Goal: Task Accomplishment & Management: Manage account settings

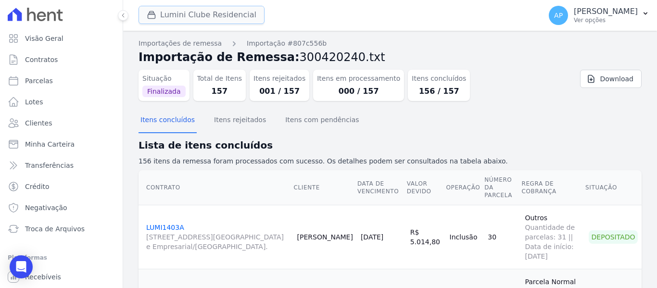
click at [212, 17] on button "Lumini Clube Residencial" at bounding box center [202, 15] width 126 height 18
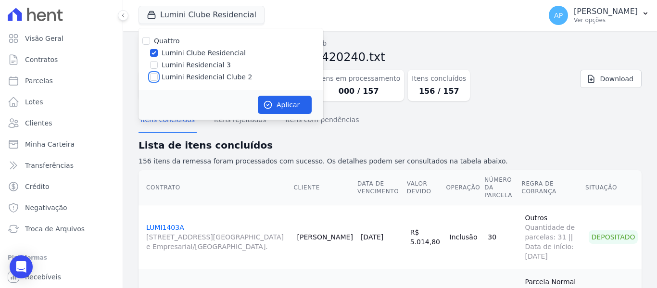
click at [155, 78] on input "Lumini Residencial Clube 2" at bounding box center [154, 77] width 8 height 8
checkbox input "true"
click at [153, 51] on input "Lumini Clube Residencial" at bounding box center [154, 53] width 8 height 8
checkbox input "false"
click at [276, 112] on button "Aplicar" at bounding box center [285, 105] width 54 height 18
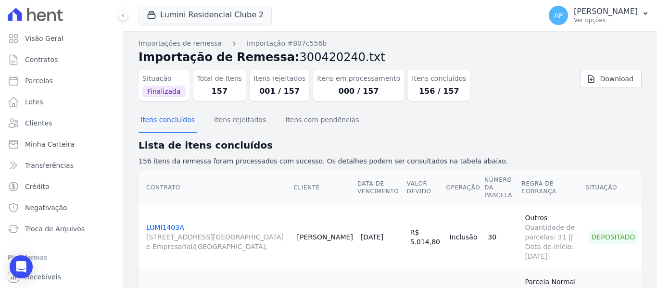
drag, startPoint x: 188, startPoint y: 216, endPoint x: 514, endPoint y: 116, distance: 341.0
click at [514, 116] on div "Itens concluídos Itens rejeitados Itens com pendências" at bounding box center [390, 121] width 503 height 24
click at [241, 129] on button "Itens rejeitados" at bounding box center [240, 120] width 56 height 25
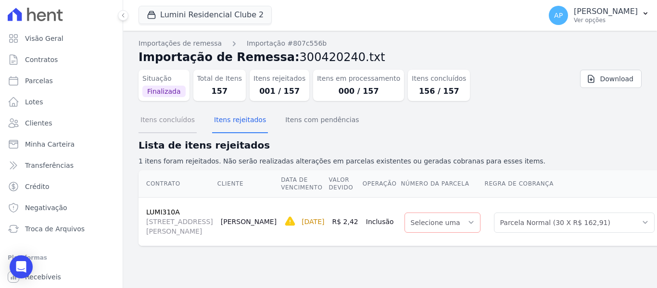
click at [161, 122] on button "Itens concluídos" at bounding box center [168, 120] width 58 height 25
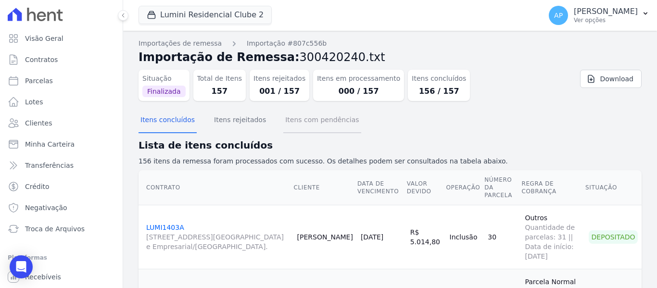
click at [302, 120] on button "Itens com pendências" at bounding box center [321, 120] width 77 height 25
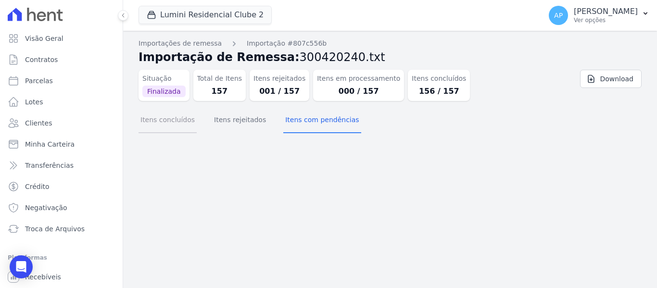
click at [188, 121] on button "Itens concluídos" at bounding box center [168, 120] width 58 height 25
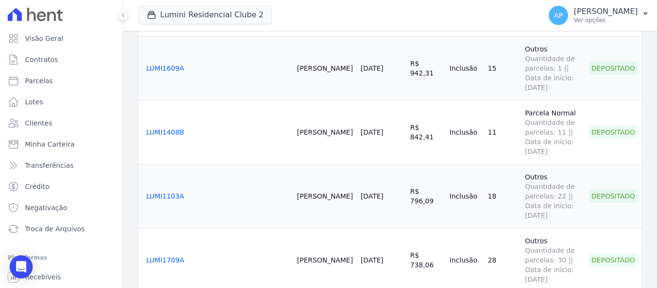
scroll to position [2213, 0]
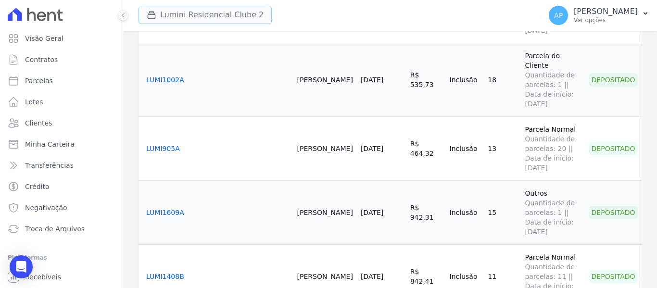
click at [210, 14] on button "Lumini Residencial Clube 2" at bounding box center [205, 15] width 133 height 18
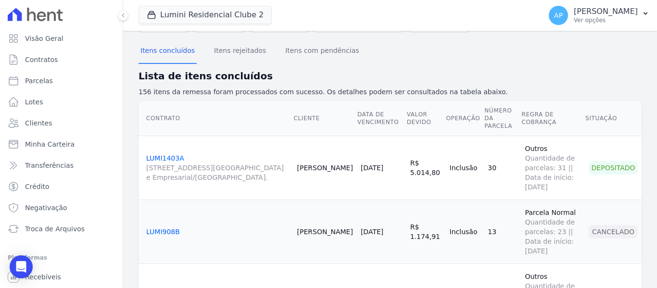
scroll to position [0, 0]
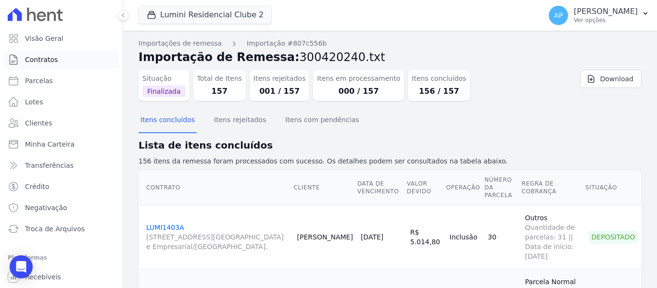
click at [53, 61] on span "Contratos" at bounding box center [41, 60] width 33 height 10
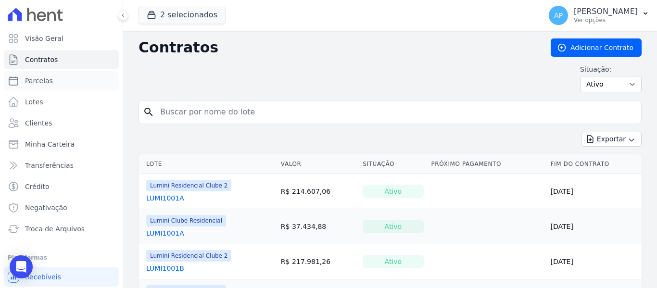
click at [47, 80] on span "Parcelas" at bounding box center [39, 81] width 28 height 10
select select
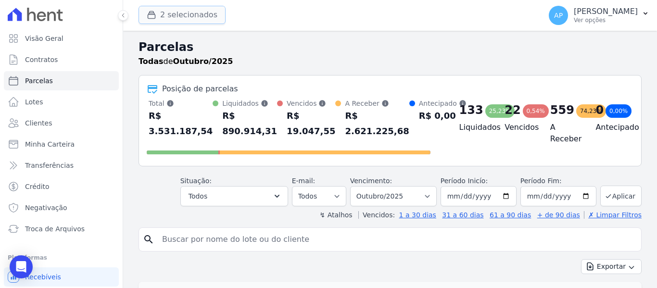
click at [176, 13] on button "2 selecionados" at bounding box center [182, 15] width 87 height 18
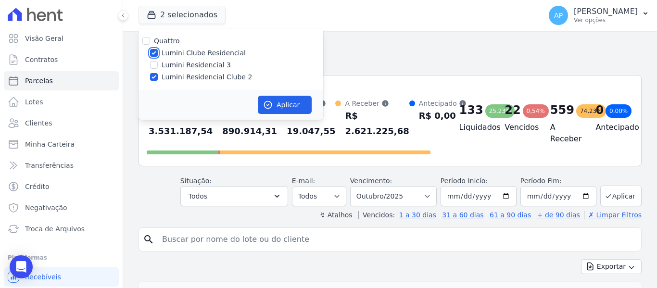
click at [152, 54] on input "Lumini Clube Residencial" at bounding box center [154, 53] width 8 height 8
checkbox input "false"
click at [157, 78] on input "Lumini Residencial Clube 2" at bounding box center [154, 77] width 8 height 8
checkbox input "false"
click at [153, 66] on input "Lumini Residencial 3" at bounding box center [154, 65] width 8 height 8
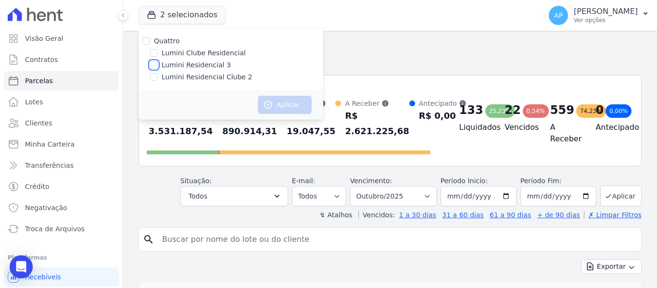
checkbox input "true"
click at [305, 107] on button "Aplicar" at bounding box center [285, 105] width 54 height 18
select select
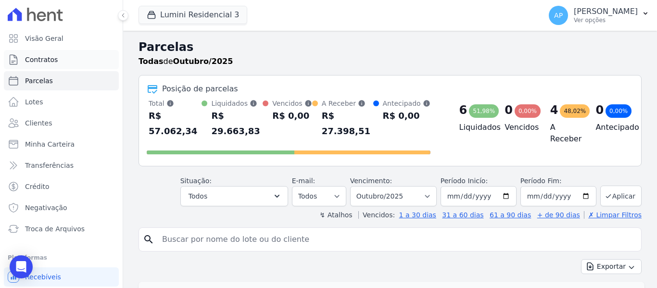
click at [54, 64] on span "Contratos" at bounding box center [41, 60] width 33 height 10
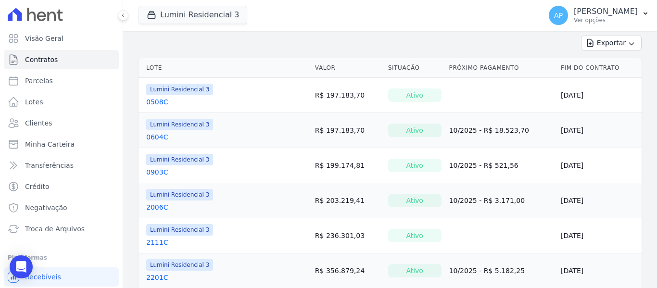
scroll to position [165, 0]
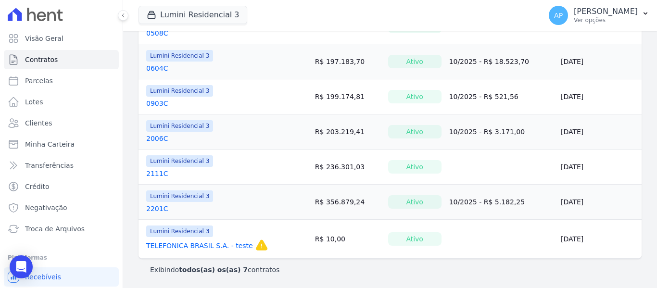
drag, startPoint x: 287, startPoint y: 125, endPoint x: 264, endPoint y: 59, distance: 69.5
click at [264, 59] on td "Lumini Residencial 3 0604C" at bounding box center [225, 61] width 173 height 35
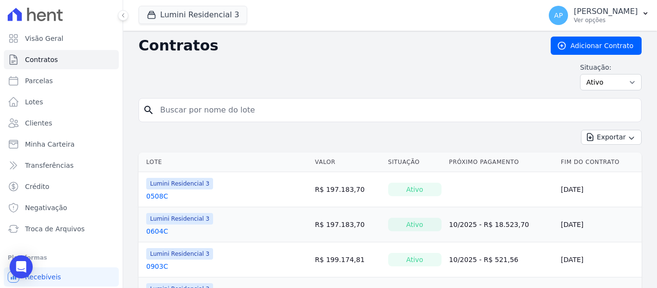
scroll to position [0, 0]
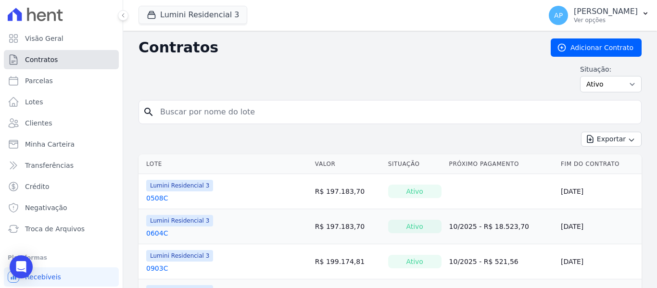
click at [64, 63] on link "Contratos" at bounding box center [61, 59] width 115 height 19
click at [51, 81] on link "Parcelas" at bounding box center [61, 80] width 115 height 19
select select
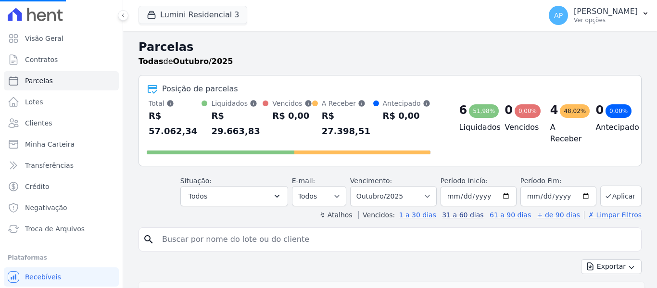
scroll to position [56, 0]
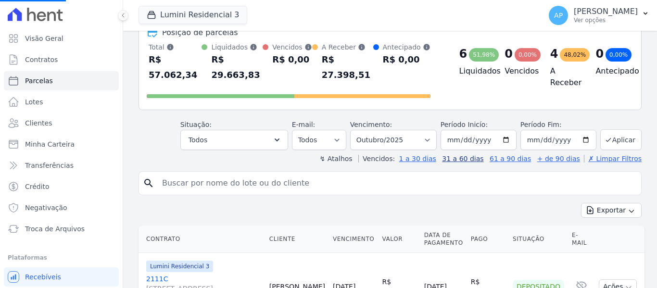
select select
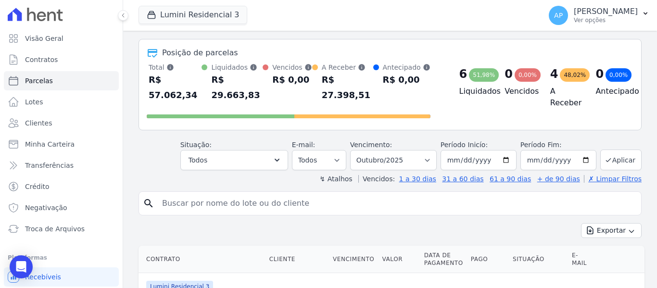
scroll to position [0, 0]
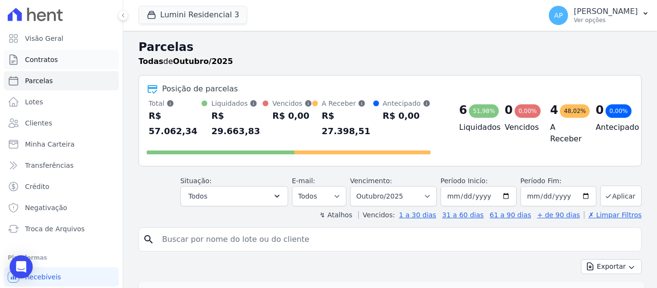
click at [44, 59] on span "Contratos" at bounding box center [41, 60] width 33 height 10
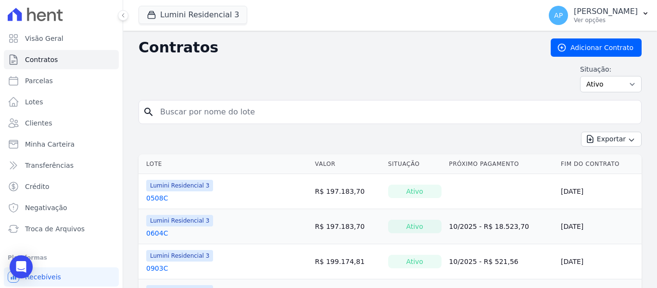
click at [162, 198] on link "0508C" at bounding box center [157, 198] width 22 height 10
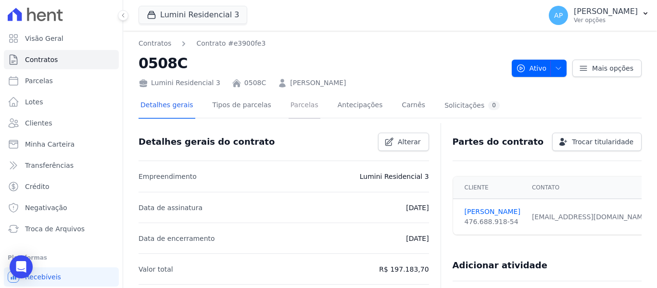
click at [302, 107] on link "Parcelas" at bounding box center [305, 105] width 32 height 25
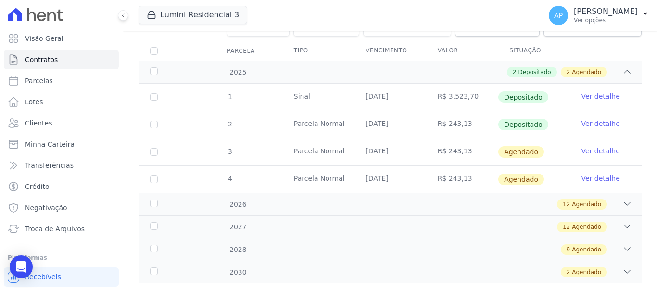
scroll to position [143, 0]
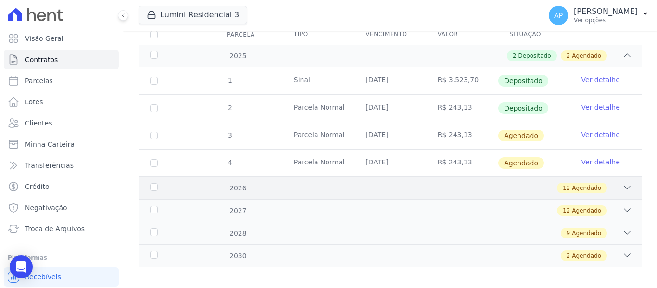
click at [623, 183] on icon at bounding box center [628, 188] width 10 height 10
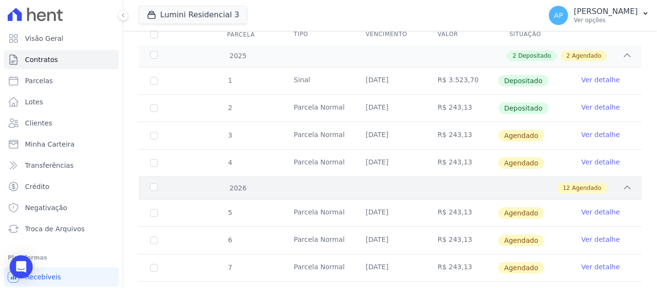
click at [623, 183] on icon at bounding box center [628, 188] width 10 height 10
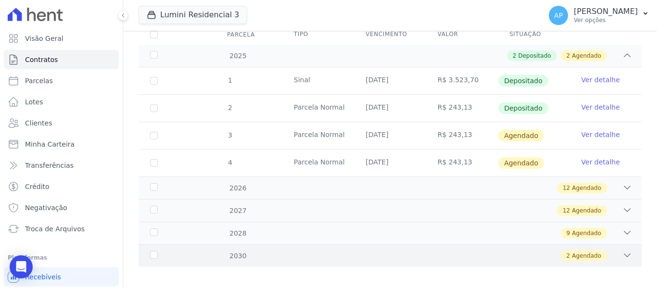
click at [613, 253] on div "2 Agendado" at bounding box center [414, 256] width 435 height 11
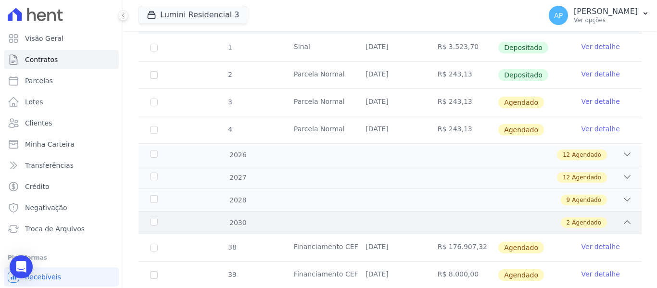
scroll to position [198, 0]
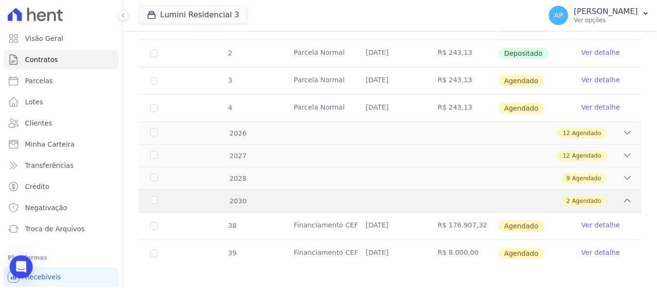
click at [612, 196] on div "2 Agendado" at bounding box center [414, 201] width 435 height 11
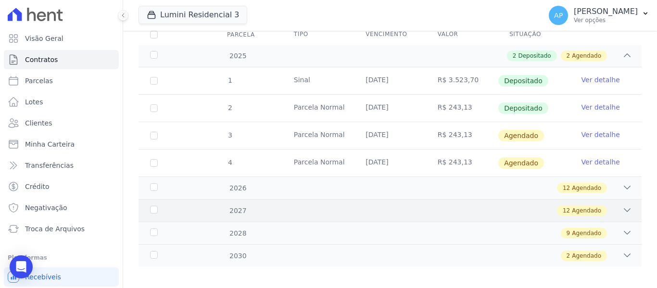
scroll to position [0, 0]
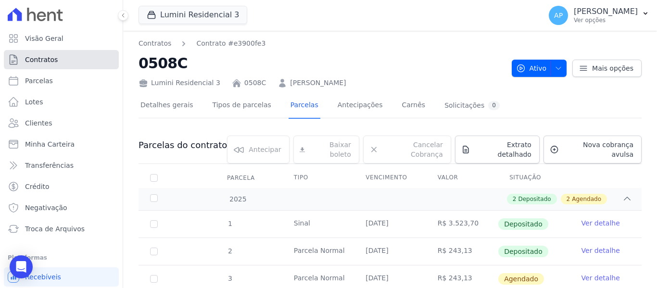
click at [50, 66] on link "Contratos" at bounding box center [61, 59] width 115 height 19
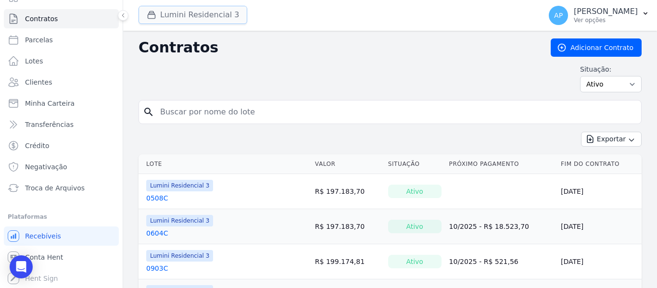
click at [173, 22] on button "Lumini Residencial 3" at bounding box center [193, 15] width 109 height 18
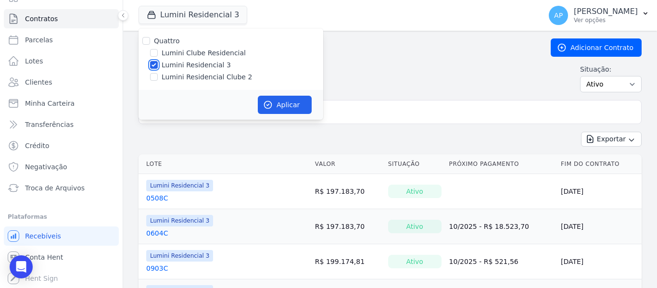
click at [151, 66] on input "Lumini Residencial 3" at bounding box center [154, 65] width 8 height 8
checkbox input "false"
click at [150, 77] on div "Lumini Residencial Clube 2" at bounding box center [231, 77] width 185 height 10
click at [158, 77] on div "Lumini Residencial Clube 2" at bounding box center [231, 77] width 185 height 10
click at [157, 79] on input "Lumini Residencial Clube 2" at bounding box center [154, 77] width 8 height 8
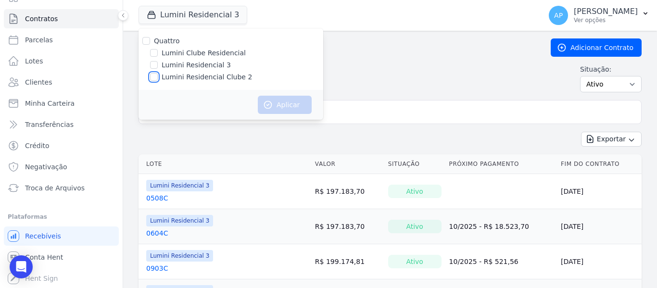
checkbox input "true"
click at [150, 64] on input "Lumini Residencial 3" at bounding box center [154, 65] width 8 height 8
checkbox input "true"
click at [157, 79] on input "Lumini Residencial Clube 2" at bounding box center [154, 77] width 8 height 8
checkbox input "false"
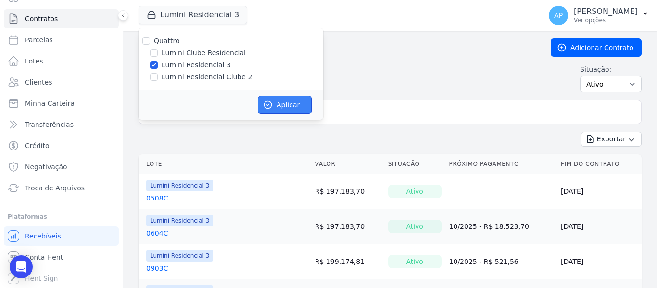
click at [265, 102] on icon "button" at bounding box center [268, 105] width 10 height 10
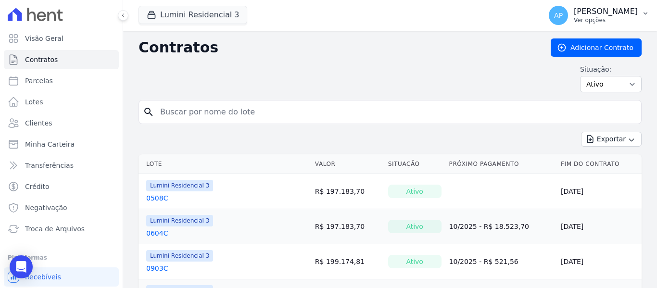
click at [612, 17] on div "[PERSON_NAME] Ver opções" at bounding box center [606, 15] width 64 height 17
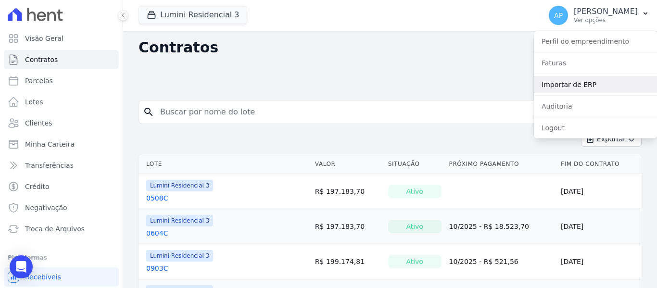
click at [600, 82] on link "Importar de ERP" at bounding box center [595, 84] width 123 height 17
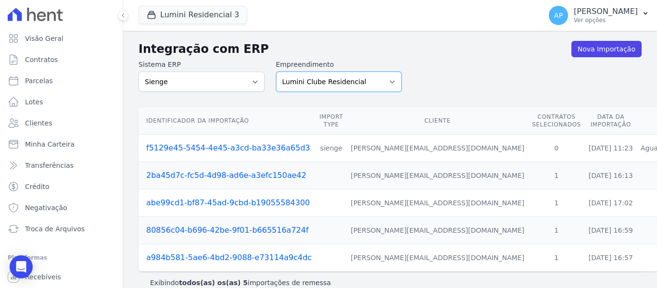
click at [335, 81] on select "Lumini Clube Residencial Lumini Residencial 3 Lumini Residencial Clube 2" at bounding box center [339, 82] width 126 height 20
select select "f25bde40-dfd9-4b1e-86d4-9747bf8a8f14"
click at [276, 72] on select "Lumini Clube Residencial Lumini Residencial 3 Lumini Residencial Clube 2" at bounding box center [339, 82] width 126 height 20
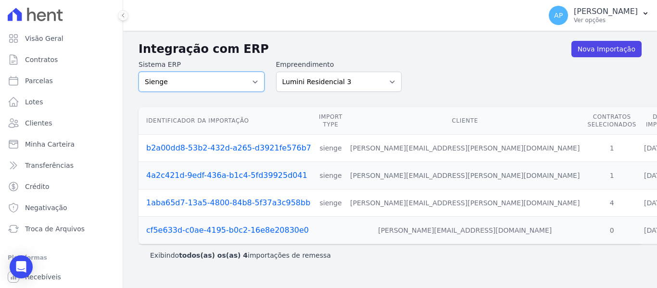
click at [168, 88] on select "Sienge" at bounding box center [202, 82] width 126 height 20
click at [166, 86] on select "Sienge" at bounding box center [202, 82] width 126 height 20
click at [133, 58] on div "Integração com ERP Nova Importação Sistema ERP Sienge Empreendimento Lumini Clu…" at bounding box center [390, 159] width 534 height 257
click at [51, 39] on span "Visão Geral" at bounding box center [44, 39] width 38 height 10
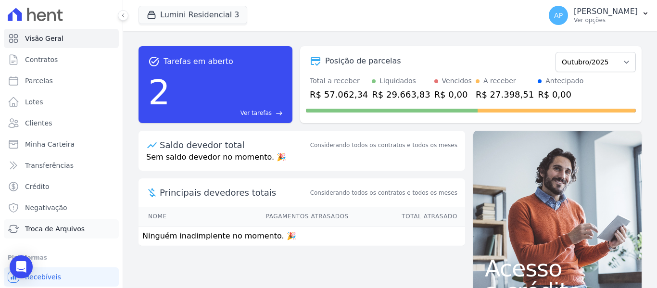
click at [67, 230] on span "Troca de Arquivos" at bounding box center [55, 229] width 60 height 10
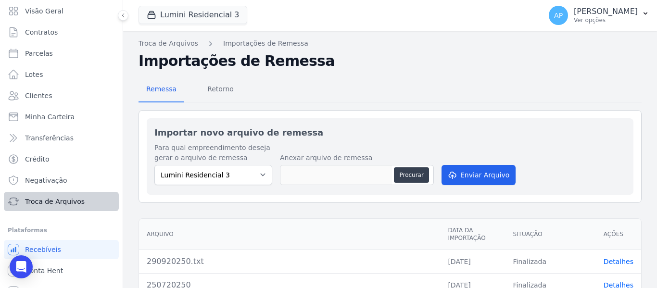
scroll to position [41, 0]
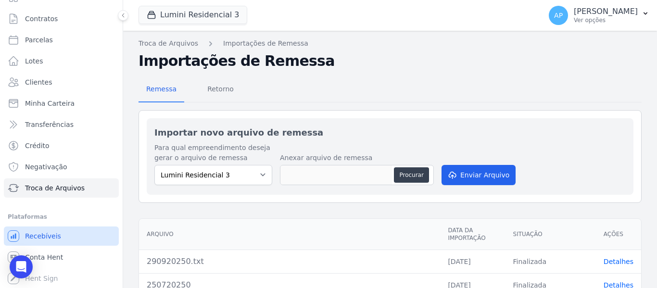
click at [72, 234] on link "Recebíveis" at bounding box center [61, 236] width 115 height 19
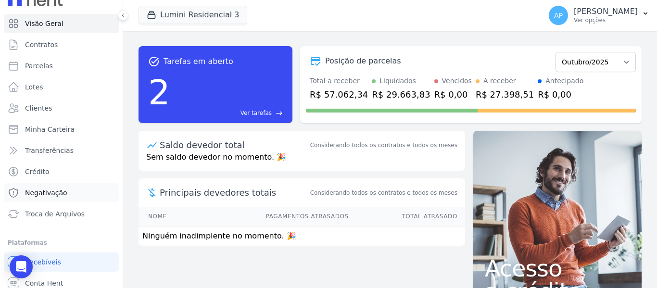
scroll to position [41, 0]
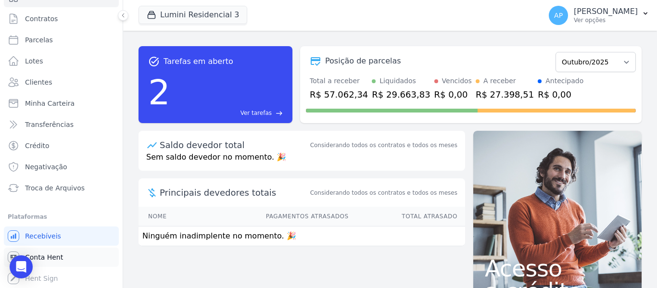
click at [62, 256] on link "Conta Hent" at bounding box center [61, 257] width 115 height 19
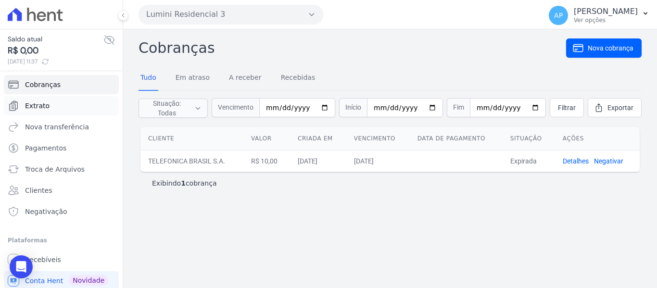
click at [63, 105] on link "Extrato" at bounding box center [61, 105] width 115 height 19
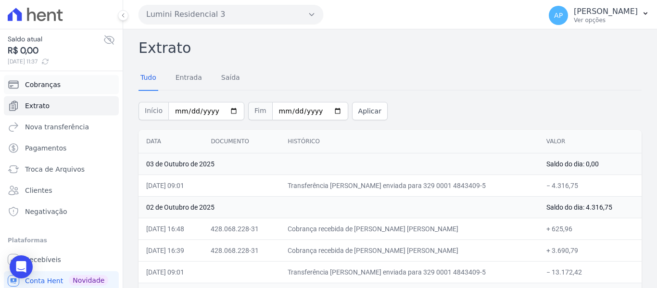
click at [43, 87] on span "Cobranças" at bounding box center [43, 85] width 36 height 10
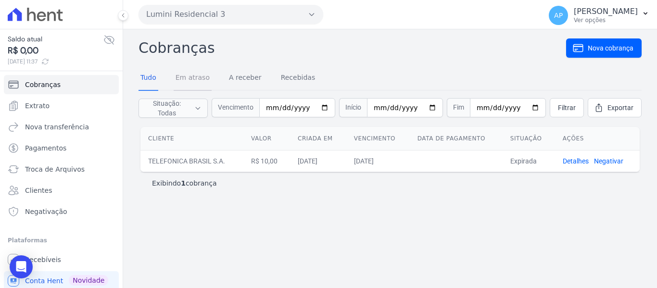
click at [196, 86] on link "Em atraso" at bounding box center [193, 78] width 38 height 25
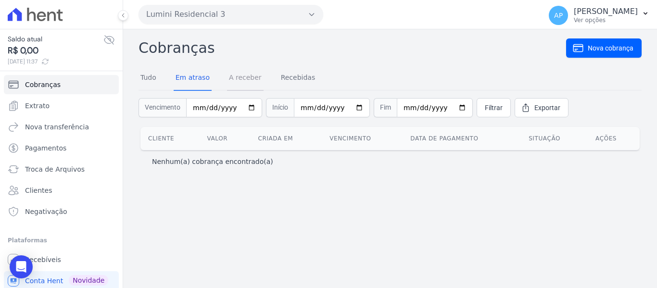
click at [231, 85] on link "A receber" at bounding box center [245, 78] width 37 height 25
click at [282, 82] on link "Recebidas" at bounding box center [298, 78] width 38 height 25
click at [156, 78] on link "Tudo" at bounding box center [149, 78] width 20 height 25
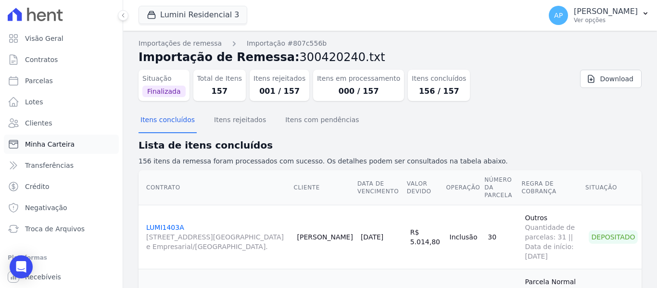
click at [77, 144] on link "Minha Carteira" at bounding box center [61, 144] width 115 height 19
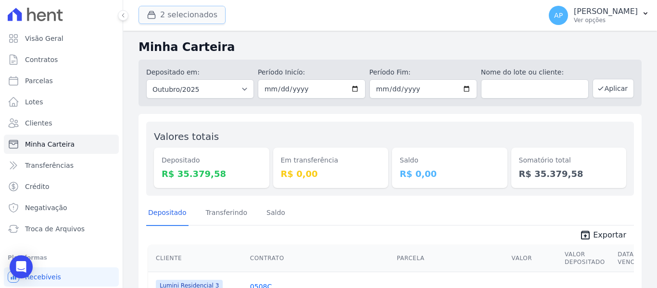
click at [178, 20] on button "2 selecionados" at bounding box center [182, 15] width 87 height 18
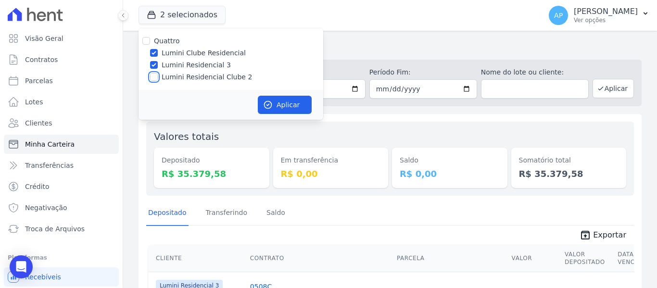
click at [154, 79] on input "Lumini Residencial Clube 2" at bounding box center [154, 77] width 8 height 8
checkbox input "true"
click at [283, 109] on button "Aplicar" at bounding box center [285, 105] width 54 height 18
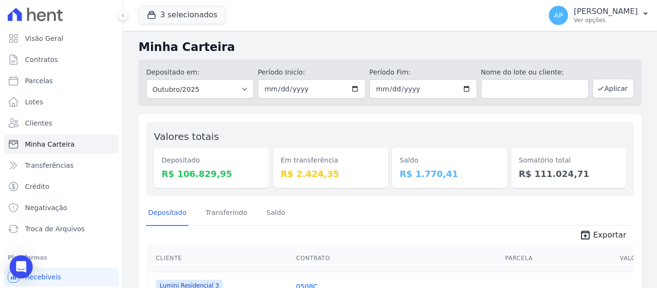
click at [41, 49] on ul "Visão Geral Contratos Parcelas Lotes Clientes Minha Carteira Transferências Cré…" at bounding box center [61, 134] width 115 height 210
click at [38, 39] on span "Visão Geral" at bounding box center [44, 39] width 38 height 10
click at [182, 14] on button "3 selecionados" at bounding box center [182, 15] width 87 height 18
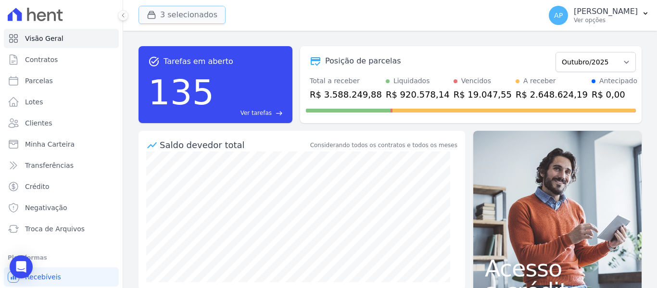
click at [145, 8] on button "3 selecionados" at bounding box center [182, 15] width 87 height 18
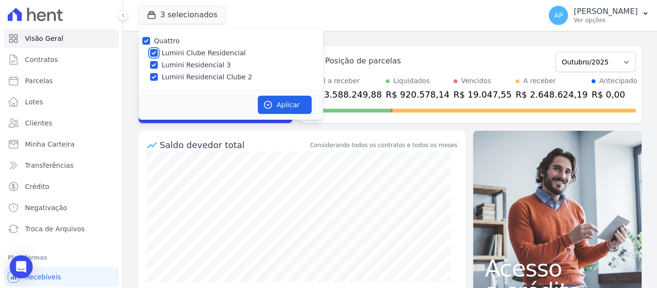
click at [157, 51] on input "Lumini Clube Residencial" at bounding box center [154, 53] width 8 height 8
checkbox input "false"
click at [154, 64] on input "Lumini Residencial 3" at bounding box center [154, 65] width 8 height 8
checkbox input "false"
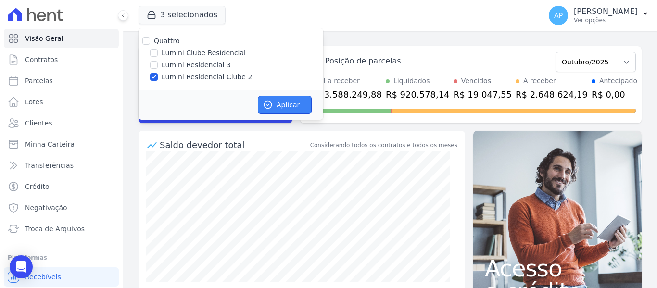
click at [280, 106] on button "Aplicar" at bounding box center [285, 105] width 54 height 18
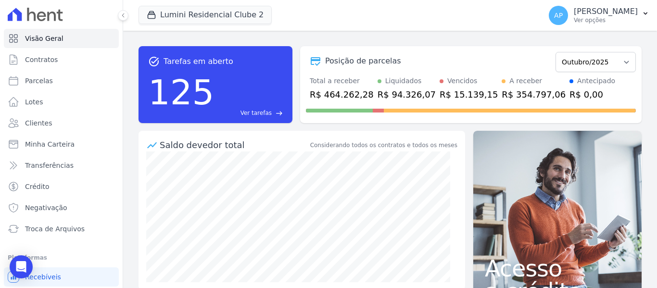
click at [263, 107] on div "125 Ver tarefas east" at bounding box center [215, 92] width 135 height 50
click at [259, 110] on span "Ver tarefas" at bounding box center [256, 113] width 31 height 9
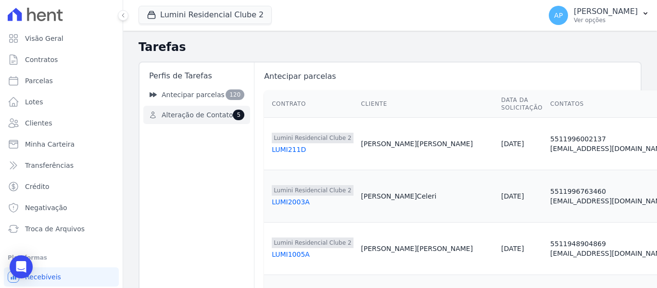
click at [194, 115] on span "Alteração de Contato" at bounding box center [197, 115] width 71 height 10
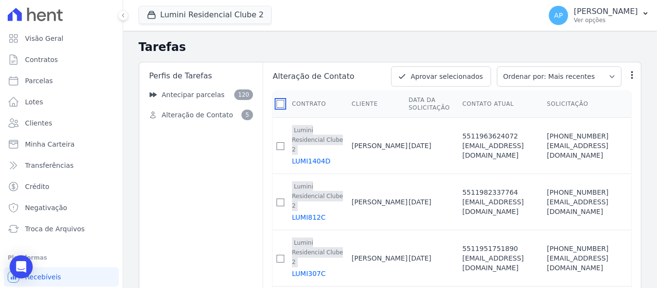
click at [281, 104] on input "checkbox" at bounding box center [281, 104] width 8 height 8
checkbox input "true"
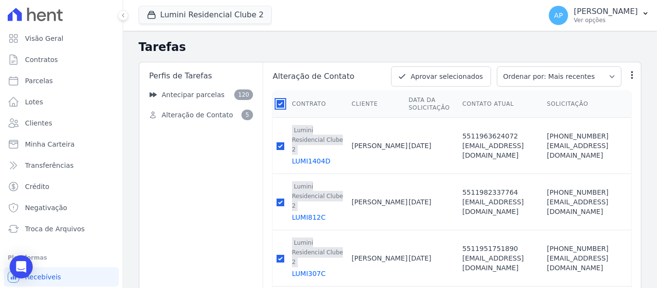
checkbox input "true"
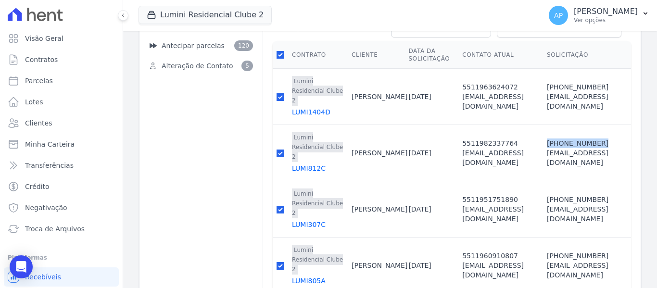
drag, startPoint x: 570, startPoint y: 146, endPoint x: 522, endPoint y: 148, distance: 48.1
click at [547, 148] on span "(11) 914620206" at bounding box center [589, 144] width 84 height 10
copy span "(11) 914620206"
click at [367, 174] on td "Matheus Eduardo Santos De Oliveira" at bounding box center [379, 153] width 57 height 56
drag, startPoint x: 360, startPoint y: 168, endPoint x: 337, endPoint y: 140, distance: 35.8
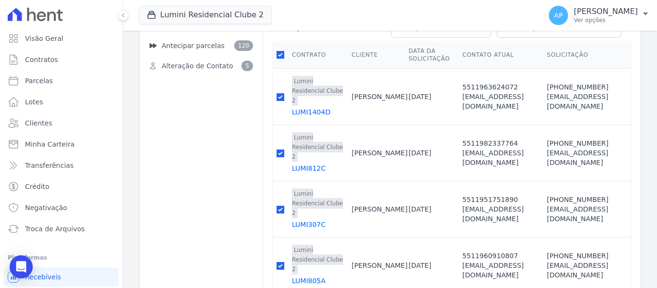
click at [351, 140] on td "Matheus Eduardo Santos De Oliveira" at bounding box center [379, 153] width 57 height 56
copy td "Matheus Eduardo Santos De Oliveira"
drag, startPoint x: 569, startPoint y: 148, endPoint x: 537, endPoint y: 142, distance: 32.7
click at [547, 142] on td "(11) 914620206 duh971@hotmail.com" at bounding box center [589, 153] width 85 height 56
copy span "914620206"
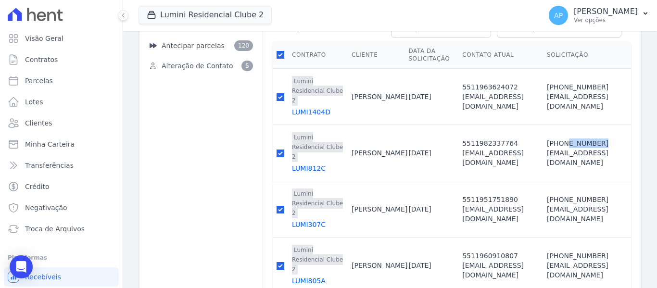
drag, startPoint x: 355, startPoint y: 106, endPoint x: 335, endPoint y: 85, distance: 28.9
click at [335, 85] on tr "Lumini Residencial Clube 2 LUMI1404D Rafaela Siqueira Da Silva 11/03/2025 55119…" at bounding box center [452, 97] width 358 height 56
click at [354, 122] on td "Rafaela Siqueira Da Silva" at bounding box center [379, 97] width 57 height 56
drag, startPoint x: 351, startPoint y: 110, endPoint x: 339, endPoint y: 87, distance: 26.5
click at [351, 87] on td "Rafaela Siqueira Da Silva" at bounding box center [379, 97] width 57 height 56
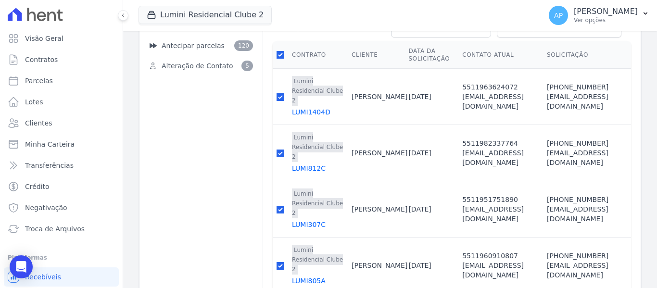
click at [351, 87] on td "Rafaela Siqueira Da Silva" at bounding box center [379, 97] width 57 height 56
drag, startPoint x: 354, startPoint y: 106, endPoint x: 336, endPoint y: 87, distance: 25.9
click at [351, 87] on td "Rafaela Siqueira Da Silva" at bounding box center [379, 97] width 57 height 56
copy td "Rafaela Siqueira Da Silva"
drag, startPoint x: 574, startPoint y: 92, endPoint x: 522, endPoint y: 93, distance: 52.4
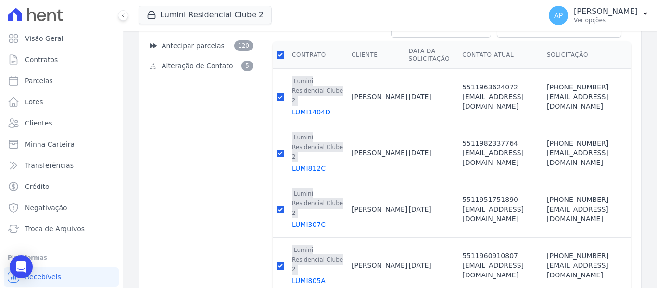
click at [547, 92] on span "(11) 96365-4072" at bounding box center [589, 87] width 84 height 10
copy span "(11) 96365-4072"
click at [555, 86] on td "(11) 96365-4072 rafinhasiqueira2009@hotmail.com" at bounding box center [589, 97] width 85 height 56
drag, startPoint x: 535, startPoint y: 91, endPoint x: 570, endPoint y: 92, distance: 34.6
click at [570, 92] on span "(11) 96365-4072" at bounding box center [589, 87] width 84 height 10
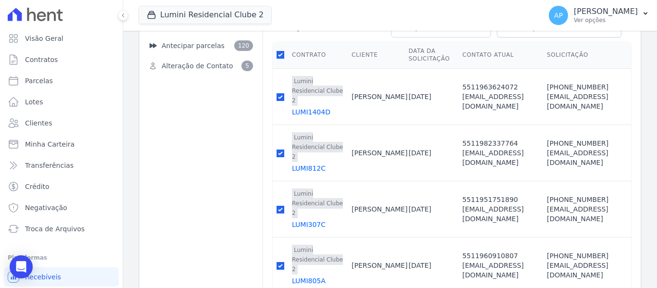
copy span "96365-4072"
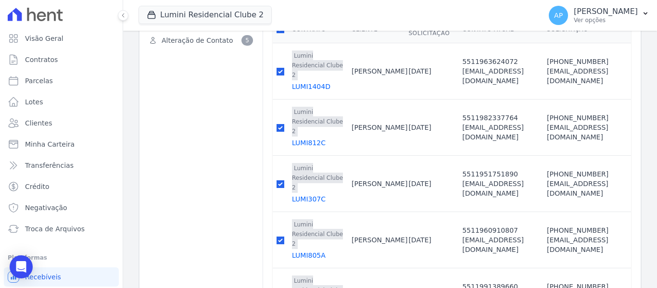
scroll to position [145, 0]
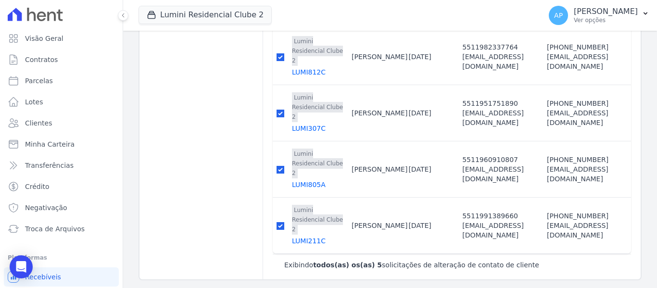
drag, startPoint x: 362, startPoint y: 127, endPoint x: 337, endPoint y: 101, distance: 36.1
click at [351, 101] on td "Marcos Paulo Santos Bezerra" at bounding box center [379, 113] width 57 height 56
copy td "Marcos Paulo Santos Bezerra"
click at [480, 189] on td "5511960910807 dalilamacedo321@gmail.com" at bounding box center [504, 169] width 85 height 56
drag, startPoint x: 574, startPoint y: 167, endPoint x: 519, endPoint y: 166, distance: 55.8
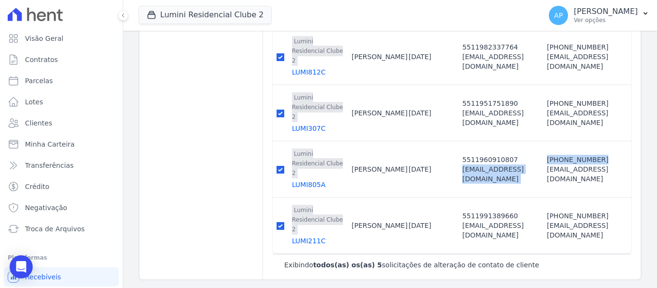
click at [518, 166] on tr "Lumini Residencial Clube 2 LUMI805A Dalila Carlos Macedo 07/11/2024 55119609108…" at bounding box center [452, 169] width 358 height 56
click at [564, 164] on span "(11) 911479620" at bounding box center [589, 160] width 84 height 10
click at [580, 162] on span "(11) 911479620" at bounding box center [589, 160] width 84 height 10
drag, startPoint x: 581, startPoint y: 164, endPoint x: 522, endPoint y: 153, distance: 59.2
click at [547, 153] on td "(11) 911479620 dalilamacedo321@gmail.com" at bounding box center [589, 169] width 85 height 56
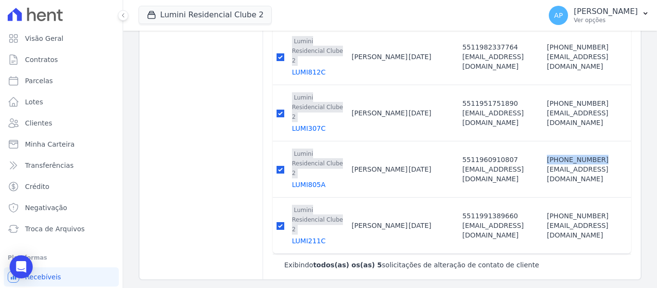
copy span "(11) 911479620"
click at [561, 155] on td "(11) 911479620 dalilamacedo321@gmail.com" at bounding box center [589, 169] width 85 height 56
click at [568, 165] on span "(11) 911479620" at bounding box center [589, 160] width 84 height 10
click at [575, 165] on span "(11) 911479620" at bounding box center [589, 160] width 84 height 10
drag, startPoint x: 578, startPoint y: 166, endPoint x: 536, endPoint y: 167, distance: 41.9
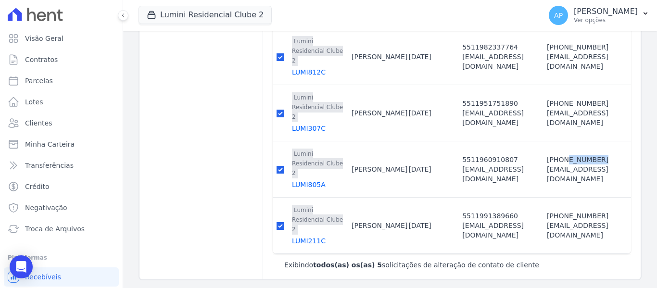
click at [547, 165] on span "(11) 911479620" at bounding box center [589, 160] width 84 height 10
copy span "911479620"
click at [592, 216] on span "(11) 940793183" at bounding box center [589, 216] width 84 height 10
drag, startPoint x: 570, startPoint y: 222, endPoint x: 521, endPoint y: 222, distance: 48.6
click at [547, 222] on td "(11) 940793183 m10bertelli@gmail.com" at bounding box center [589, 226] width 85 height 56
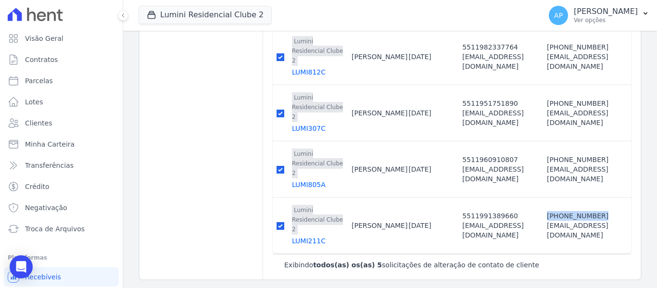
copy span "(11) 940793183"
click at [547, 229] on span "m10bertelli@gmail.com" at bounding box center [589, 230] width 84 height 19
drag, startPoint x: 572, startPoint y: 222, endPoint x: 534, endPoint y: 221, distance: 38.5
click at [547, 221] on span "(11) 940793183" at bounding box center [589, 216] width 84 height 10
click at [357, 238] on td "Marcos Antonio Bertelli" at bounding box center [379, 226] width 57 height 56
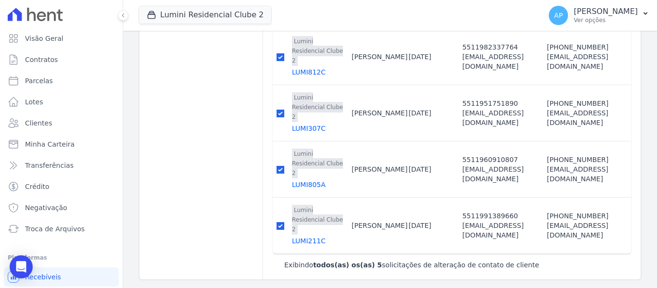
drag, startPoint x: 348, startPoint y: 234, endPoint x: 336, endPoint y: 219, distance: 19.2
click at [351, 219] on td "Marcos Antonio Bertelli" at bounding box center [379, 226] width 57 height 56
drag, startPoint x: 577, startPoint y: 217, endPoint x: 535, endPoint y: 220, distance: 42.0
click at [547, 220] on span "(11) 940793183" at bounding box center [589, 216] width 84 height 10
click at [365, 177] on td "Dalila Carlos Macedo" at bounding box center [379, 169] width 57 height 56
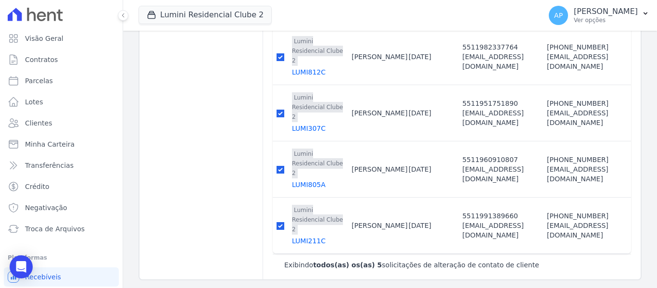
drag, startPoint x: 363, startPoint y: 177, endPoint x: 338, endPoint y: 162, distance: 29.3
click at [351, 162] on td "Dalila Carlos Macedo" at bounding box center [379, 169] width 57 height 56
drag, startPoint x: 579, startPoint y: 164, endPoint x: 534, endPoint y: 162, distance: 44.8
click at [547, 162] on span "(11) 911479620" at bounding box center [589, 160] width 84 height 10
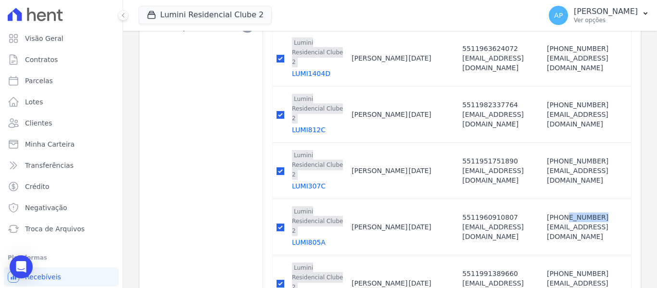
scroll to position [0, 0]
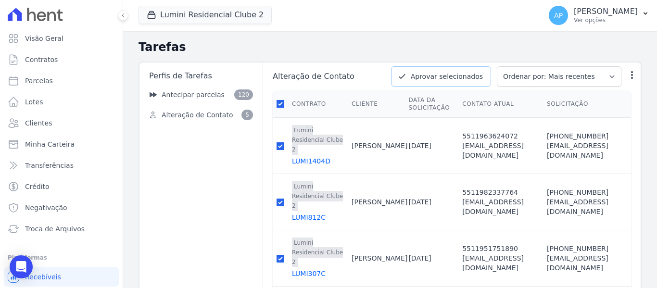
click at [455, 78] on button "Aprovar selecionados" at bounding box center [441, 76] width 100 height 20
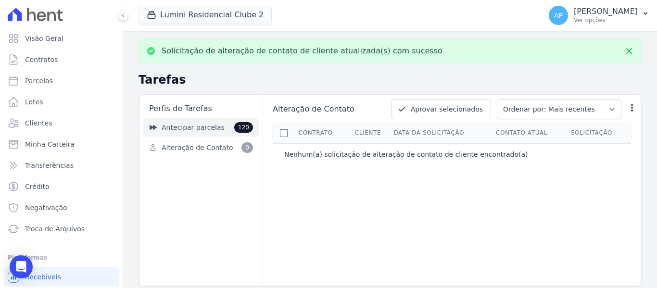
click at [203, 132] on span "Antecipar parcelas" at bounding box center [193, 128] width 63 height 10
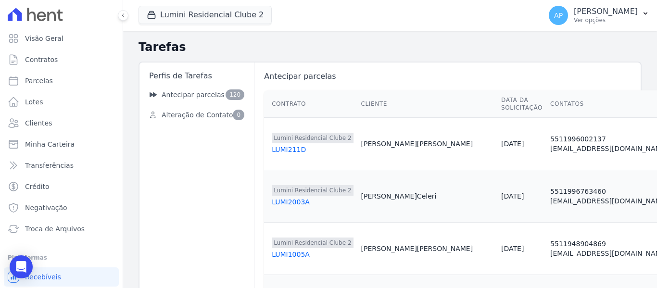
scroll to position [30, 0]
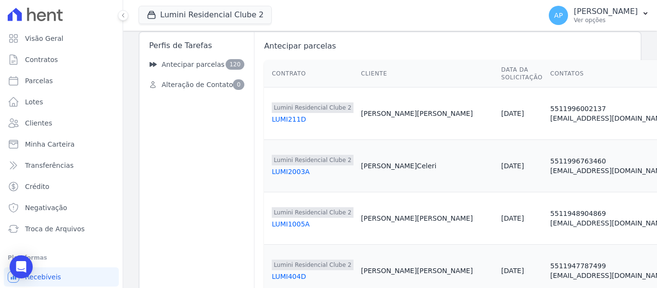
drag, startPoint x: 476, startPoint y: 278, endPoint x: 570, endPoint y: 267, distance: 94.9
click at [570, 267] on td "5511947787499 biaferreiracarvalho16@gmail.com" at bounding box center [638, 271] width 182 height 52
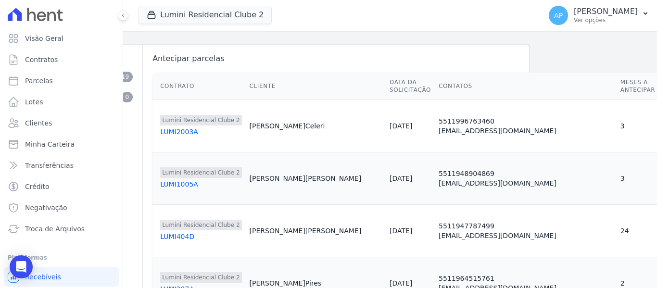
scroll to position [0, 112]
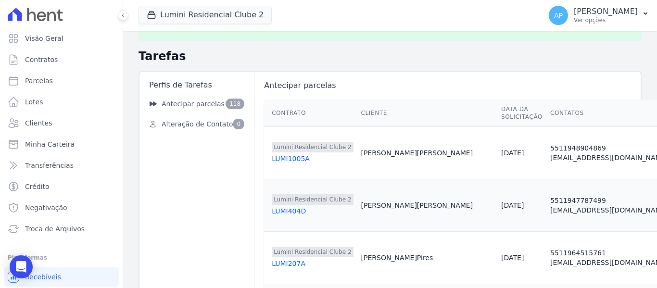
drag, startPoint x: 360, startPoint y: 280, endPoint x: 521, endPoint y: 259, distance: 162.1
click at [521, 259] on tr "Lumini Residencial Clube 2 LUMI207A Jessica Pires 17/09/2025 5511964515761 jess…" at bounding box center [584, 258] width 641 height 52
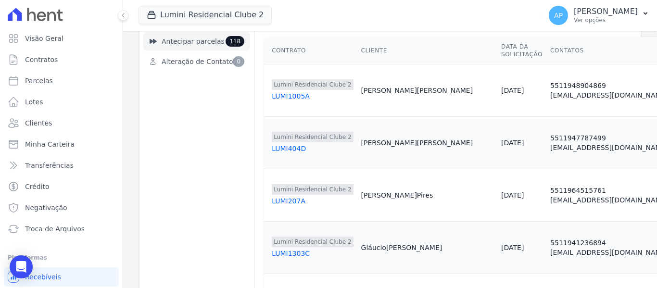
scroll to position [0, 0]
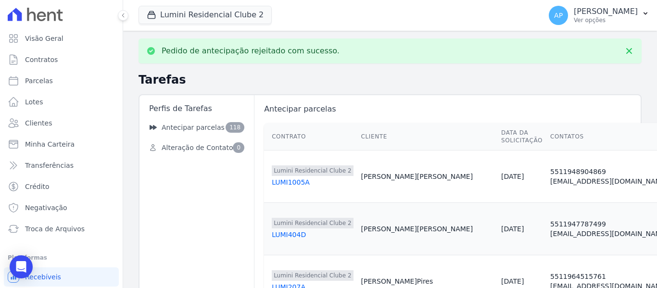
click at [179, 4] on div "Lumini Residencial Clube 2 Quattro Lumini Clube Residencial Lumini Residencial …" at bounding box center [338, 16] width 399 height 32
click at [183, 18] on button "Lumini Residencial Clube 2" at bounding box center [205, 15] width 133 height 18
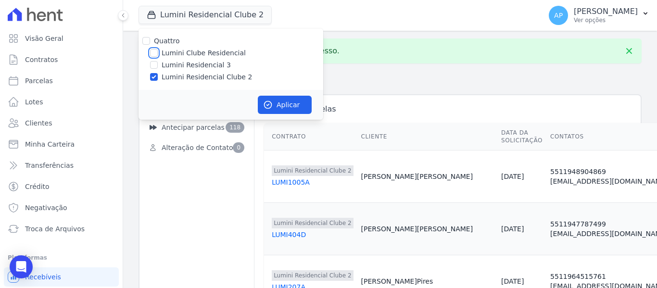
click at [153, 55] on input "Lumini Clube Residencial" at bounding box center [154, 53] width 8 height 8
checkbox input "true"
click at [153, 76] on input "Lumini Residencial Clube 2" at bounding box center [154, 77] width 8 height 8
checkbox input "false"
click at [158, 53] on div "Lumini Clube Residencial" at bounding box center [231, 53] width 185 height 10
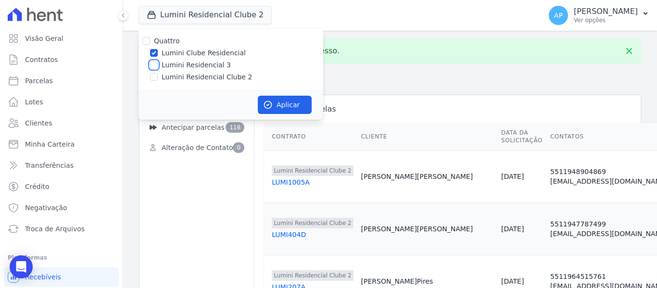
click at [155, 62] on input "Lumini Residencial 3" at bounding box center [154, 65] width 8 height 8
checkbox input "true"
click at [156, 51] on input "Lumini Clube Residencial" at bounding box center [154, 53] width 8 height 8
checkbox input "false"
click at [297, 105] on button "Aplicar" at bounding box center [285, 105] width 54 height 18
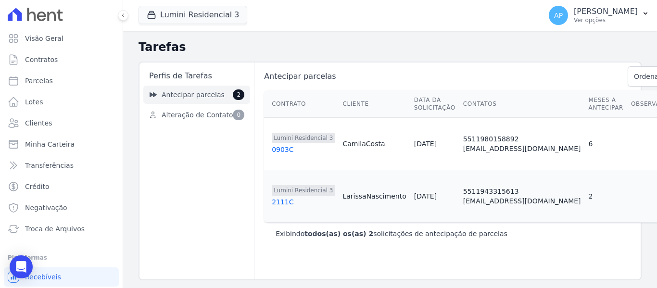
click at [204, 96] on span "Antecipar parcelas" at bounding box center [193, 95] width 63 height 10
click at [37, 36] on span "Visão Geral" at bounding box center [44, 39] width 38 height 10
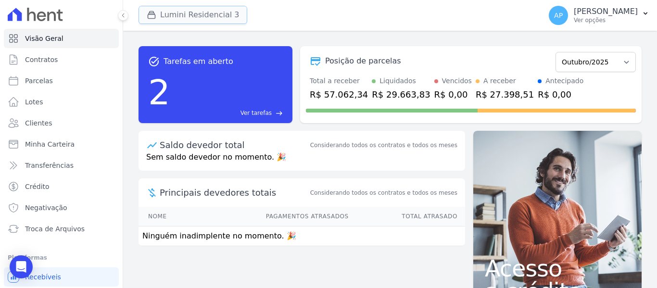
click at [197, 13] on button "Lumini Residencial 3" at bounding box center [193, 15] width 109 height 18
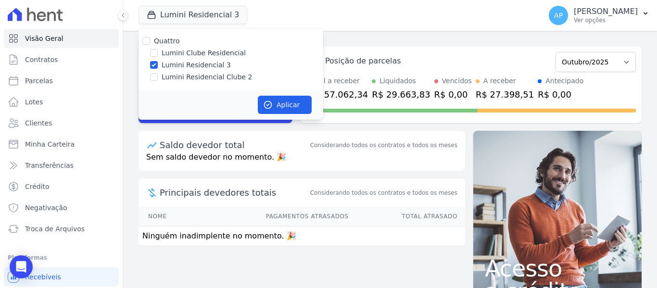
click at [256, 269] on div "task_alt Tarefas em aberto 2 Ver tarefas east Posição de parcelas Julho/2025 Ag…" at bounding box center [390, 159] width 534 height 257
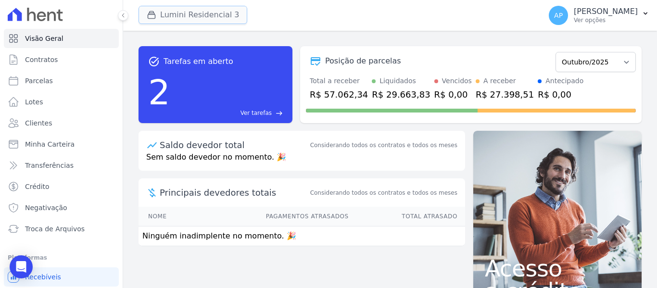
click at [144, 15] on button "Lumini Residencial 3" at bounding box center [193, 15] width 109 height 18
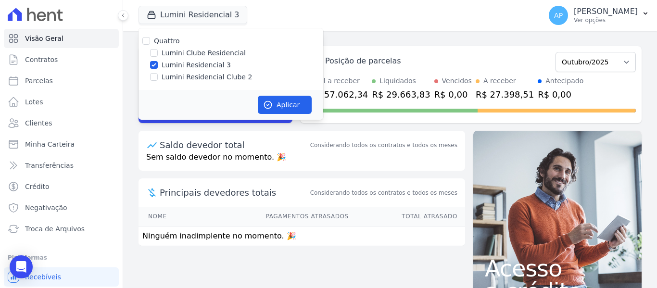
click at [154, 73] on div at bounding box center [154, 77] width 8 height 10
click at [154, 78] on input "Lumini Residencial Clube 2" at bounding box center [154, 77] width 8 height 8
checkbox input "true"
click at [153, 63] on input "Lumini Residencial 3" at bounding box center [154, 65] width 8 height 8
checkbox input "false"
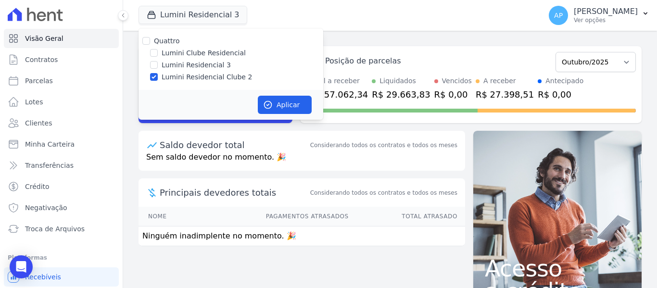
click at [252, 99] on div "Aplicar" at bounding box center [231, 105] width 185 height 30
click at [265, 102] on icon "button" at bounding box center [268, 105] width 10 height 10
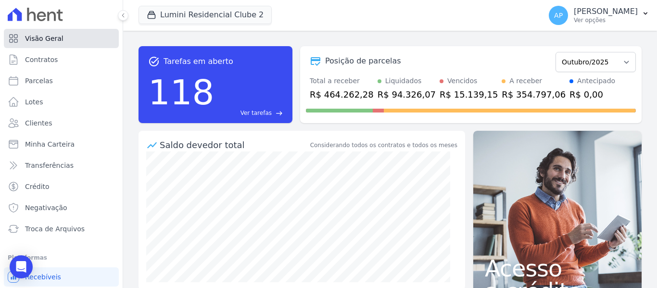
click at [82, 33] on link "Visão Geral" at bounding box center [61, 38] width 115 height 19
click at [260, 113] on span "Ver tarefas" at bounding box center [256, 113] width 31 height 9
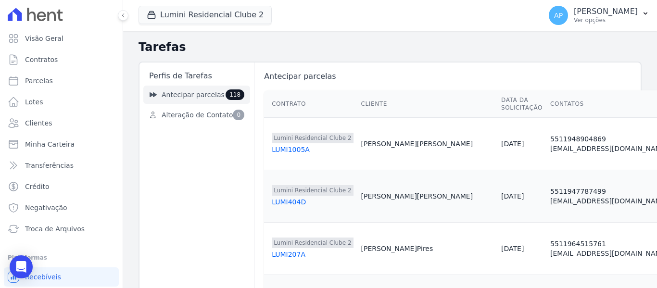
click at [177, 98] on span "Antecipar parcelas" at bounding box center [193, 95] width 63 height 10
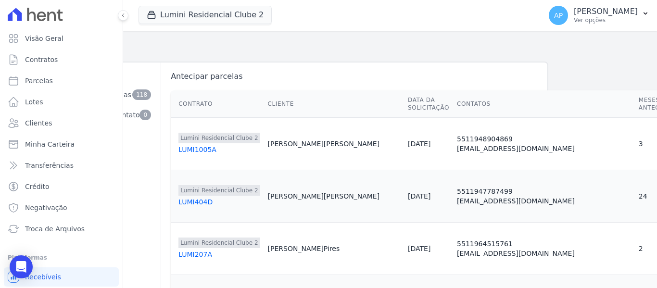
scroll to position [0, 112]
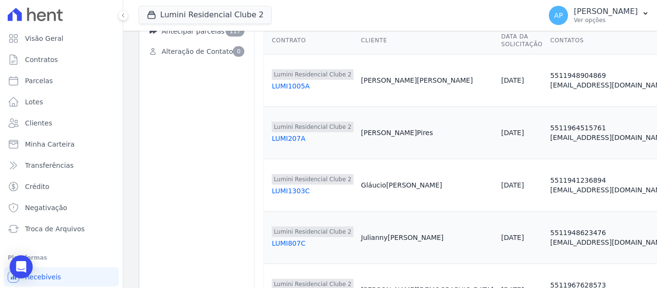
scroll to position [96, 88]
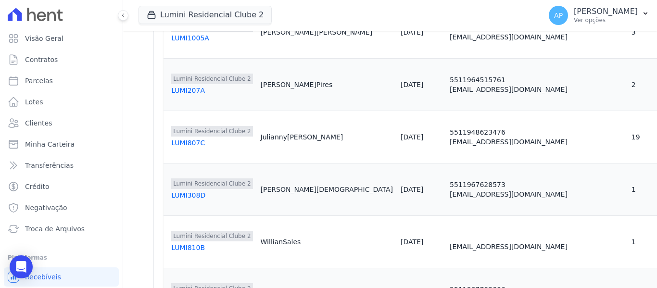
scroll to position [144, 112]
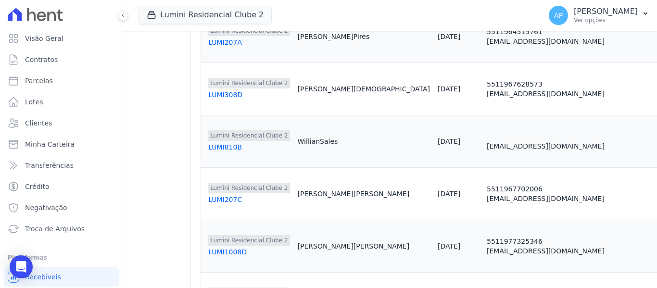
scroll to position [192, 112]
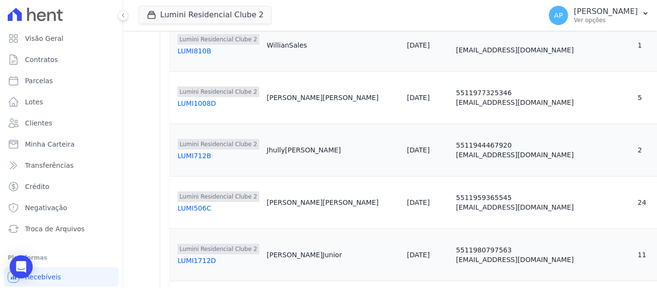
scroll to position [289, 112]
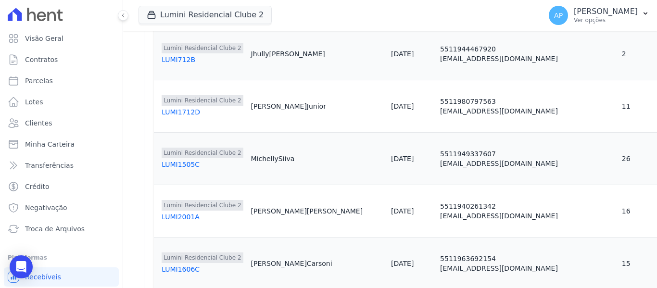
scroll to position [385, 112]
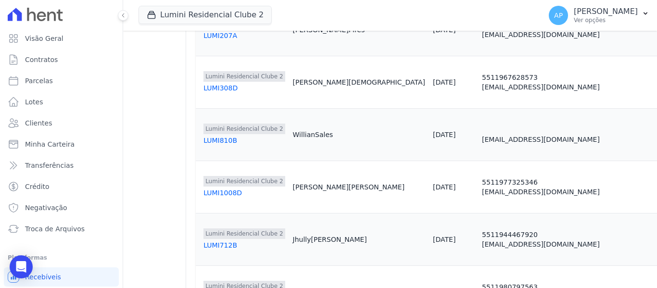
scroll to position [289, 68]
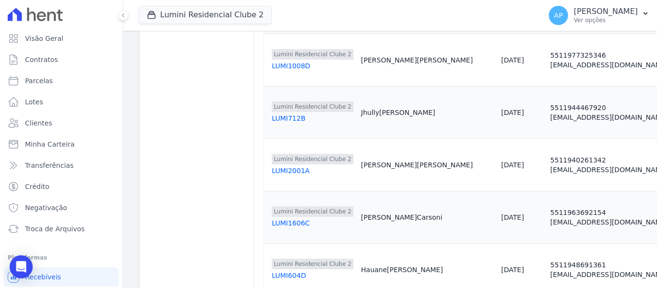
scroll to position [337, 0]
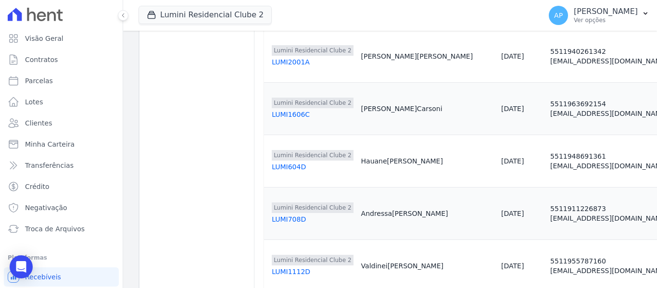
drag, startPoint x: 533, startPoint y: 278, endPoint x: 572, endPoint y: 277, distance: 39.5
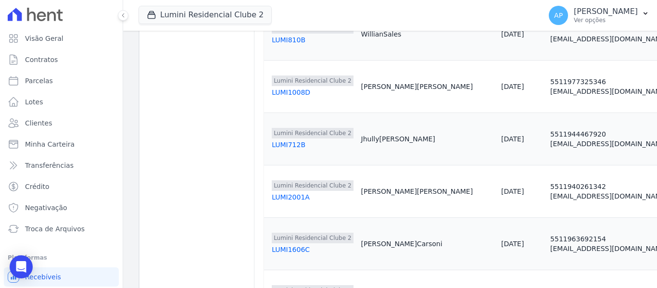
scroll to position [300, 89]
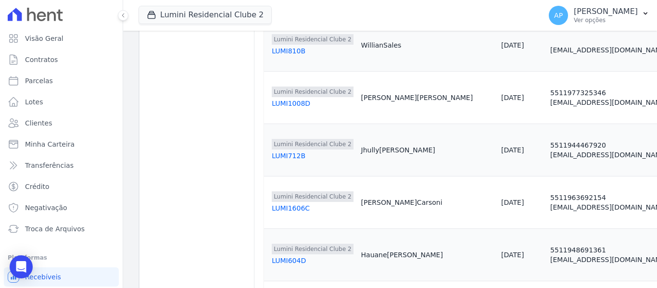
scroll to position [289, 66]
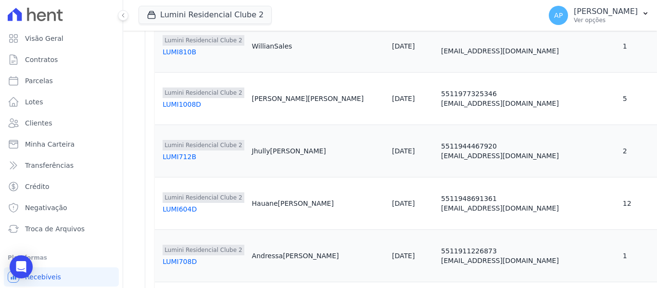
scroll to position [289, 109]
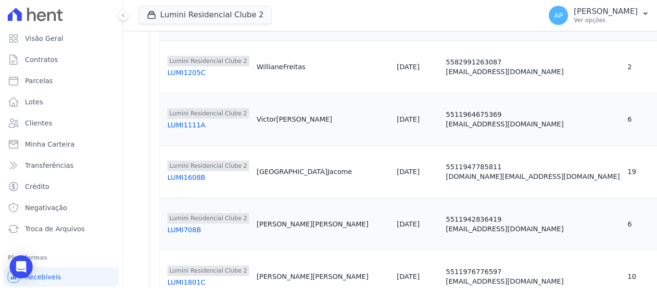
scroll to position [529, 109]
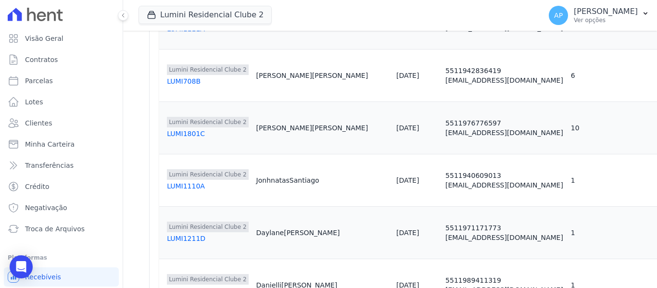
scroll to position [625, 109]
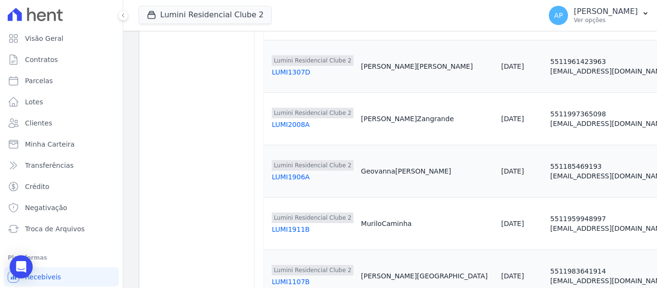
scroll to position [1106, 109]
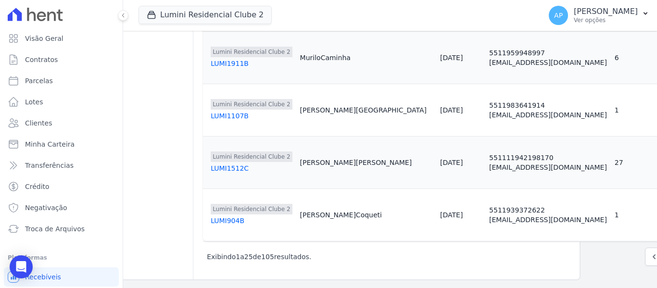
scroll to position [1227, 89]
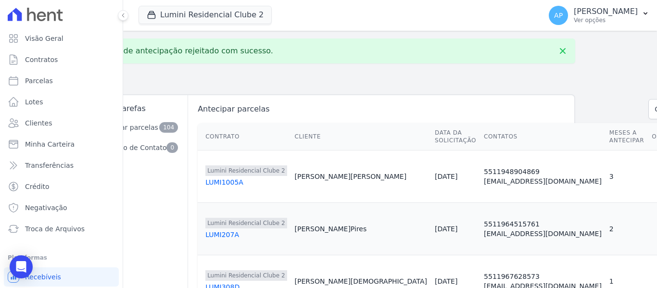
scroll to position [0, 71]
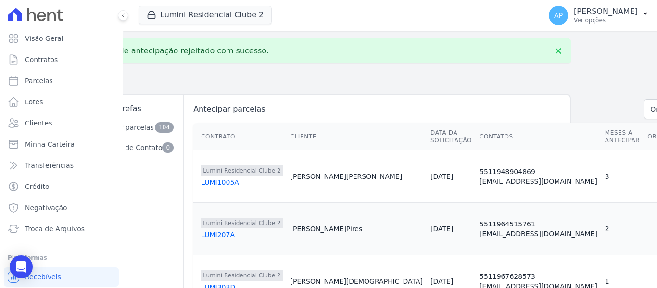
drag, startPoint x: 603, startPoint y: 278, endPoint x: 625, endPoint y: 273, distance: 23.0
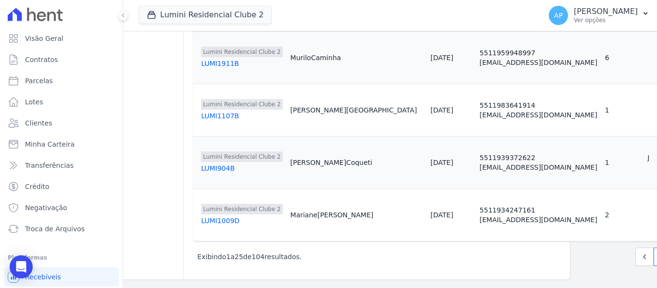
scroll to position [1195, 71]
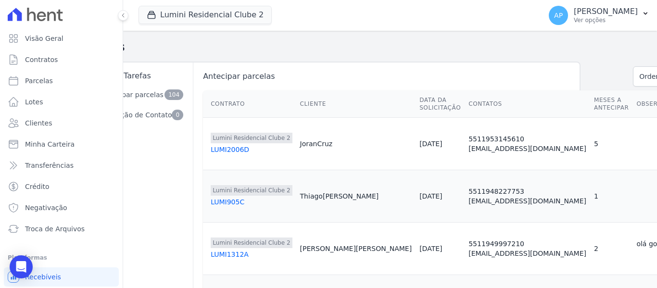
scroll to position [0, 70]
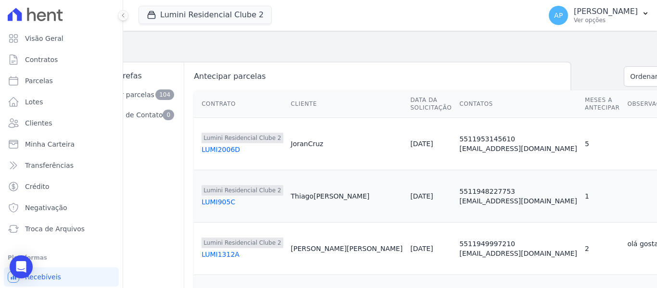
drag, startPoint x: 549, startPoint y: 243, endPoint x: 599, endPoint y: 261, distance: 52.9
click at [623, 261] on td "olá gostaria de antecipar o pagamentos das duas parcelas anuais" at bounding box center [665, 249] width 85 height 52
click at [627, 245] on div "olá gostaria de antecipar o pagamentos das duas parcelas anuais" at bounding box center [665, 248] width 77 height 19
click at [627, 244] on div "olá gostaria de antecipar o pagamentos das duas parcelas anuais" at bounding box center [665, 248] width 77 height 19
click at [627, 245] on div "olá gostaria de antecipar o pagamentos das duas parcelas anuais" at bounding box center [665, 248] width 77 height 19
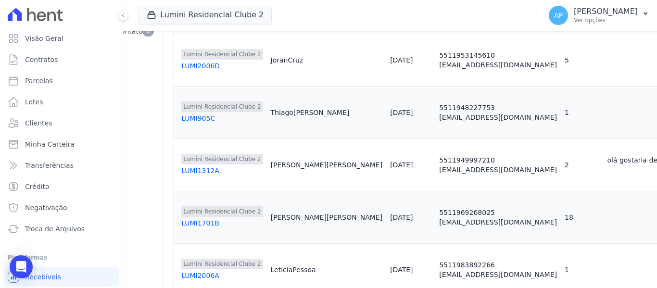
scroll to position [96, 90]
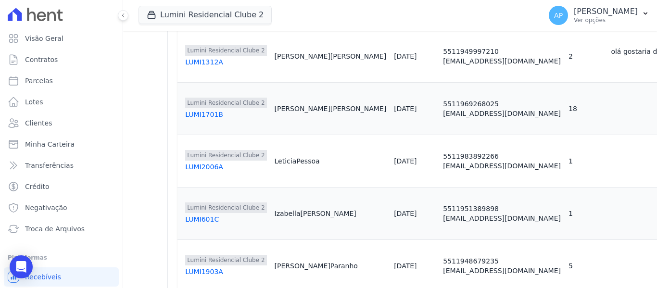
scroll to position [192, 90]
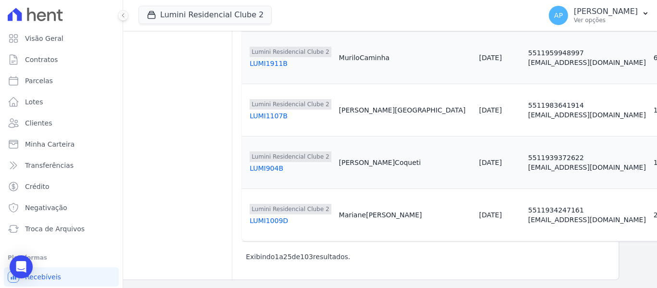
scroll to position [1227, 109]
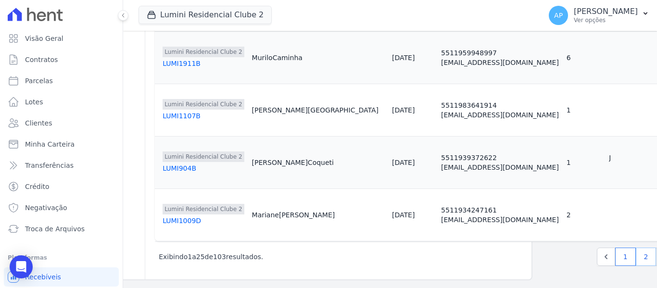
click at [636, 249] on link "2" at bounding box center [646, 257] width 21 height 18
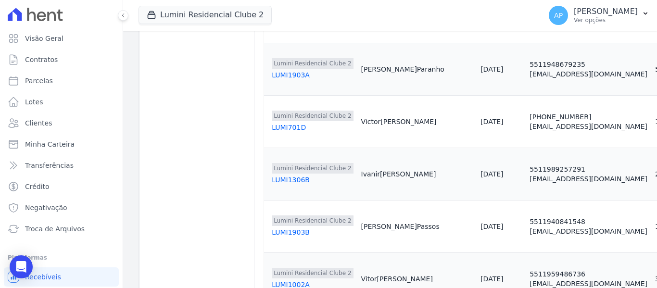
scroll to position [337, 92]
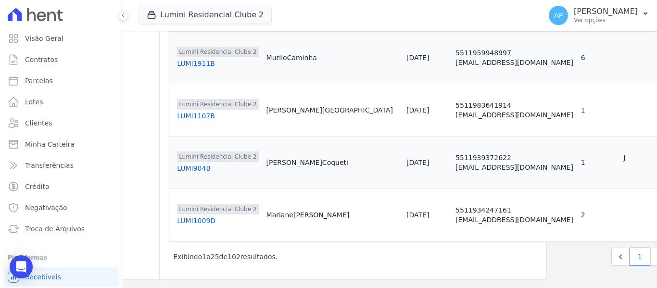
scroll to position [1227, 106]
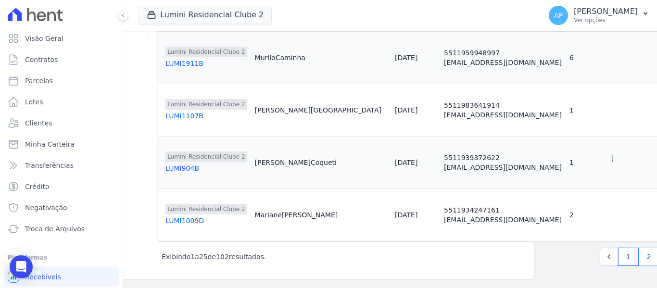
click at [639, 248] on link "2" at bounding box center [649, 257] width 21 height 18
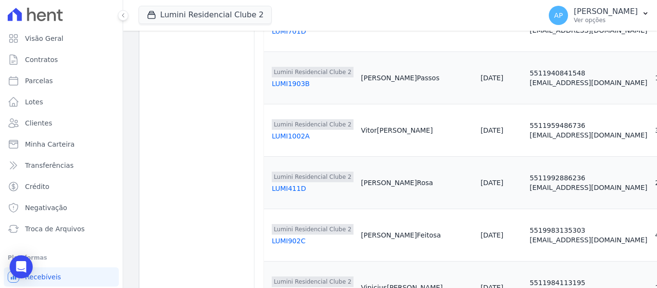
scroll to position [433, 92]
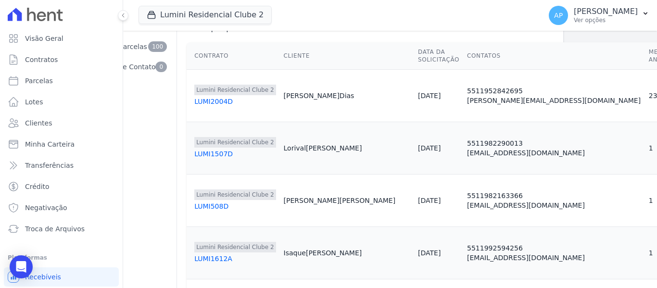
scroll to position [48, 111]
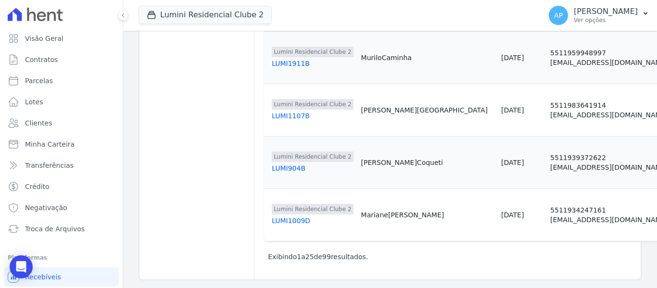
scroll to position [1227, 109]
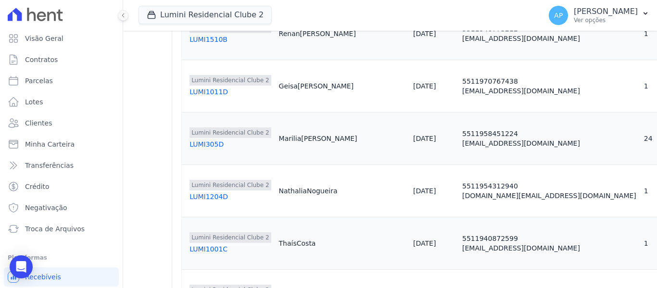
scroll to position [1106, 102]
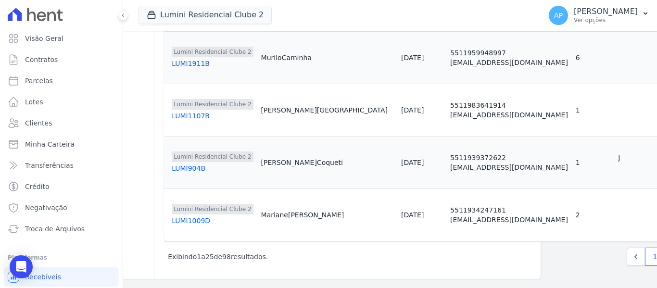
scroll to position [1227, 109]
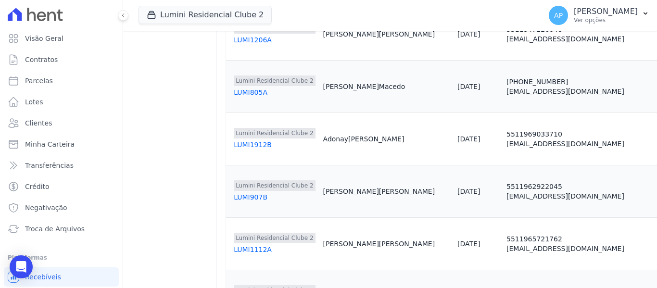
scroll to position [529, 64]
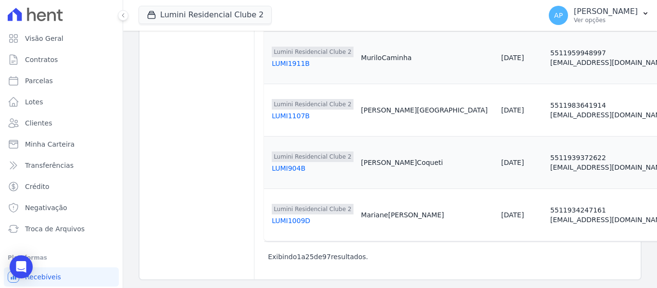
scroll to position [1227, 107]
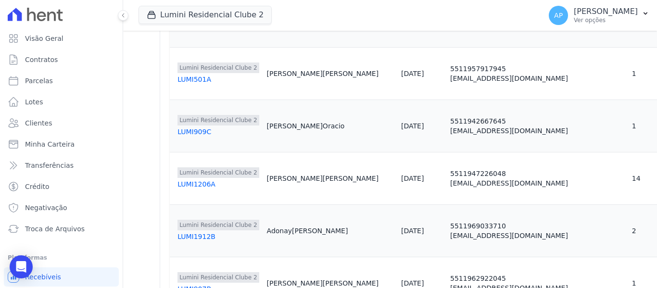
scroll to position [385, 111]
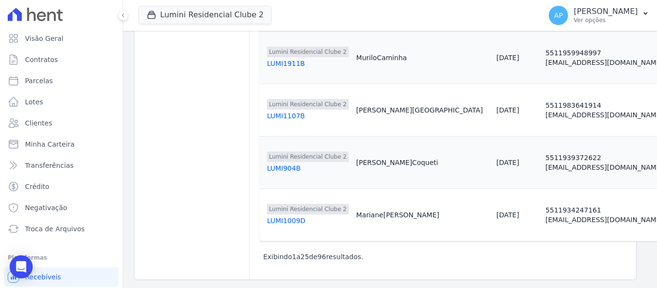
scroll to position [1227, 109]
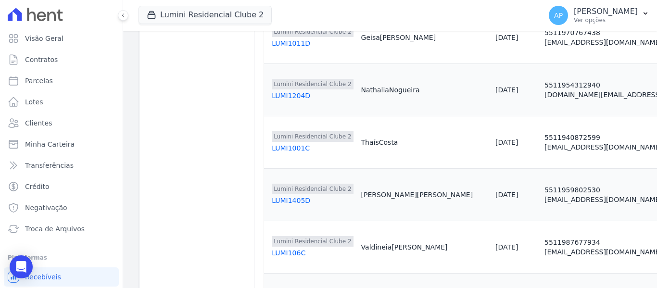
scroll to position [1050, 111]
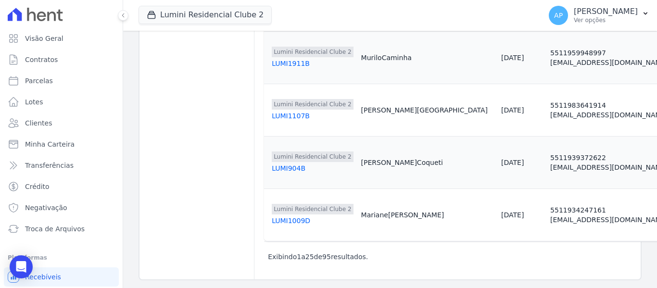
scroll to position [1227, 109]
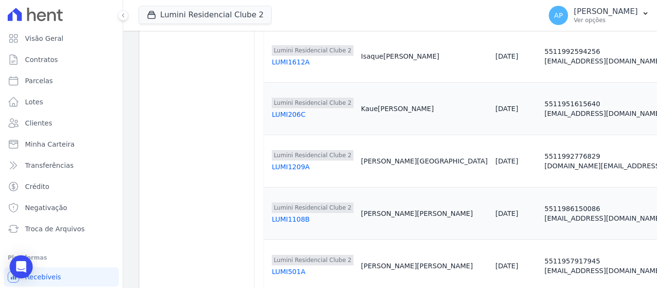
scroll to position [192, 111]
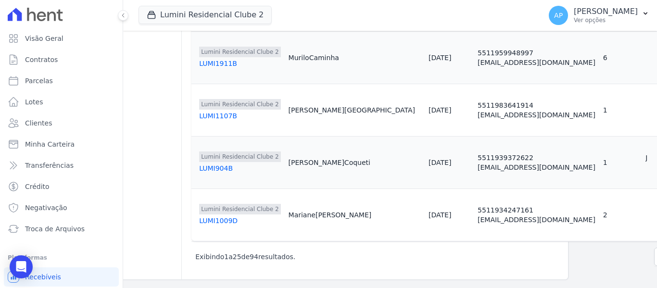
scroll to position [1227, 109]
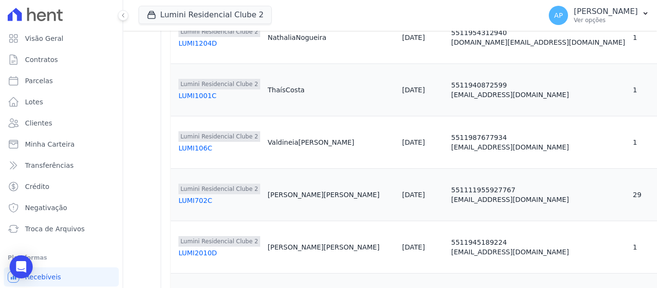
scroll to position [1050, 102]
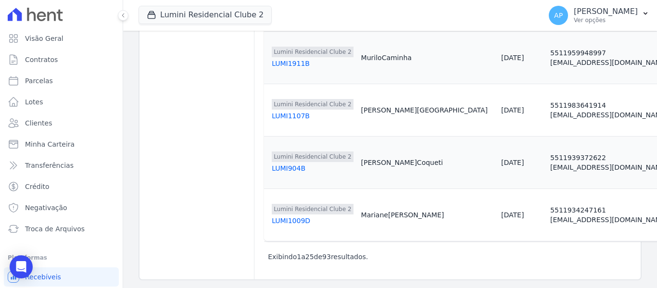
scroll to position [1227, 109]
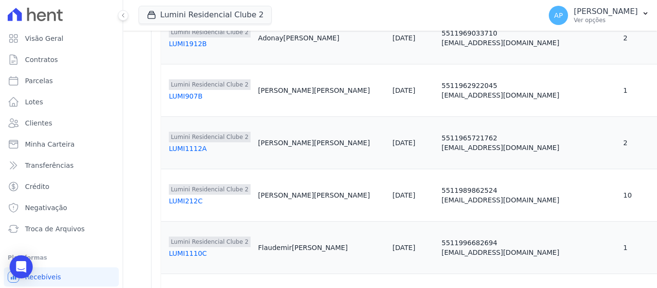
scroll to position [473, 111]
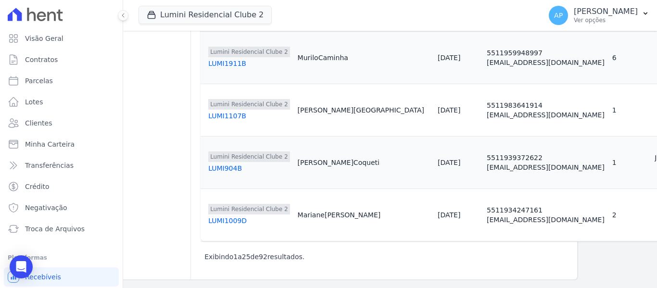
scroll to position [1227, 109]
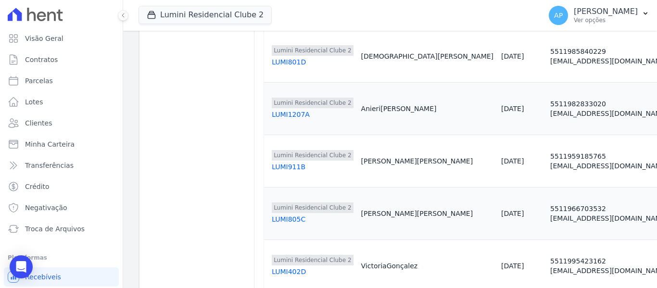
scroll to position [192, 96]
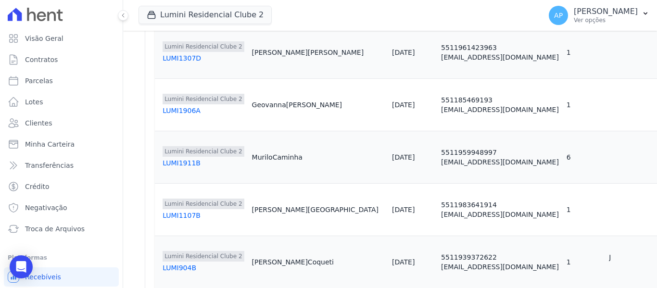
scroll to position [1227, 109]
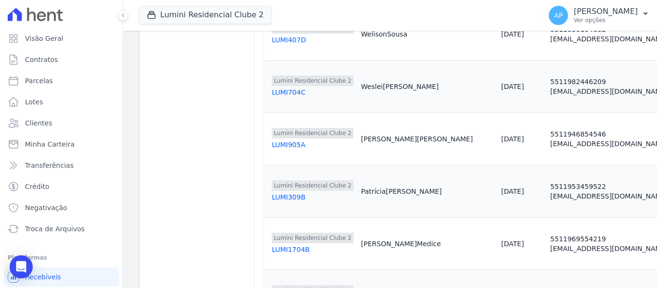
scroll to position [529, 96]
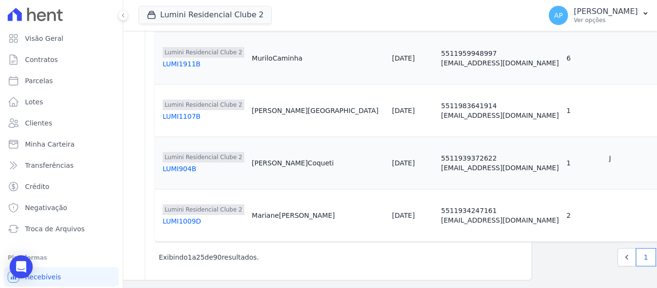
scroll to position [1227, 109]
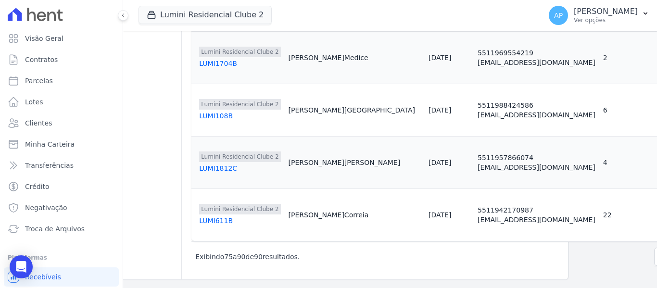
scroll to position [670, 96]
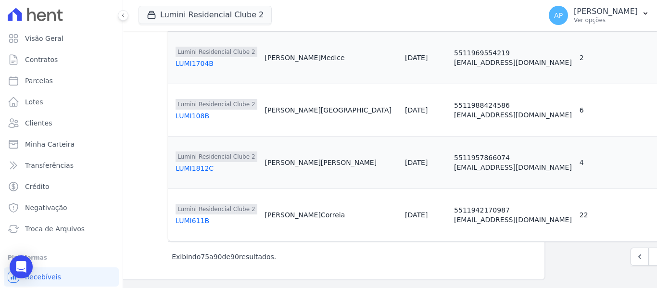
drag, startPoint x: 613, startPoint y: 219, endPoint x: 608, endPoint y: 220, distance: 5.8
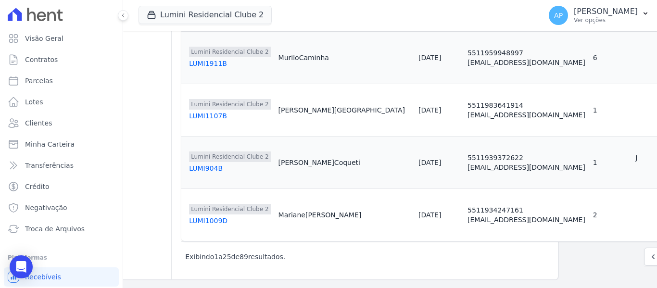
scroll to position [1227, 109]
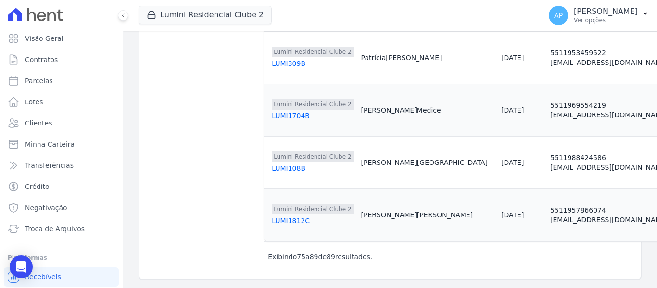
scroll to position [618, 96]
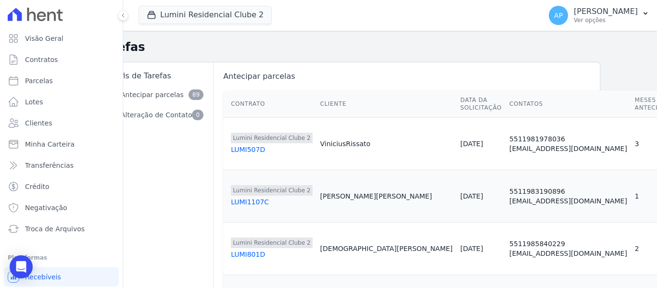
scroll to position [0, 0]
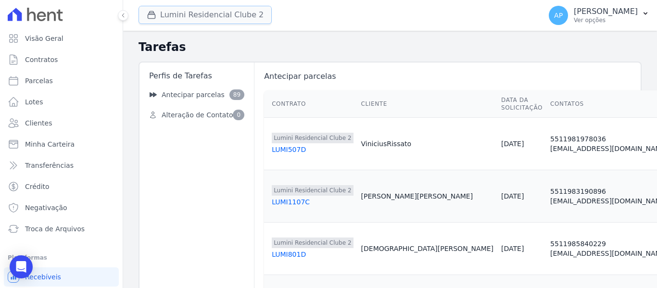
click at [181, 17] on button "Lumini Residencial Clube 2" at bounding box center [205, 15] width 133 height 18
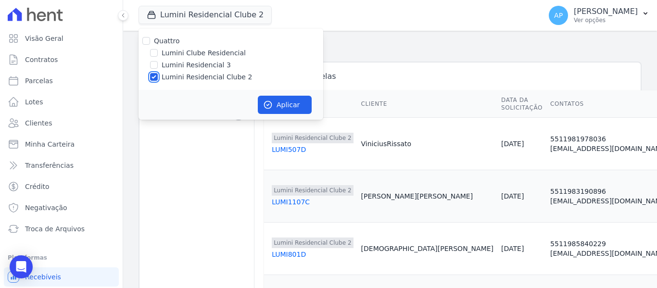
click at [155, 75] on input "Lumini Residencial Clube 2" at bounding box center [154, 77] width 8 height 8
checkbox input "false"
click at [156, 53] on input "Lumini Clube Residencial" at bounding box center [154, 53] width 8 height 8
checkbox input "true"
click at [269, 105] on icon "button" at bounding box center [268, 105] width 10 height 10
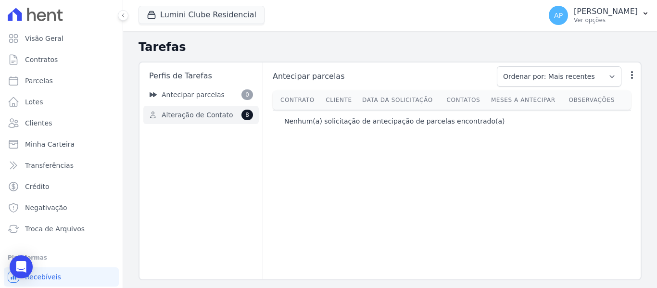
click at [225, 114] on link "Alteração de Contato 8" at bounding box center [200, 115] width 115 height 18
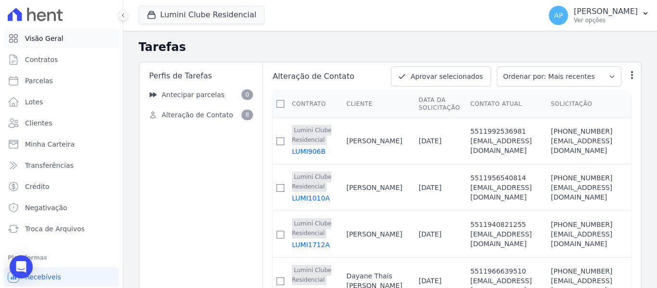
click at [66, 37] on link "Visão Geral" at bounding box center [61, 38] width 115 height 19
